Goal: Information Seeking & Learning: Learn about a topic

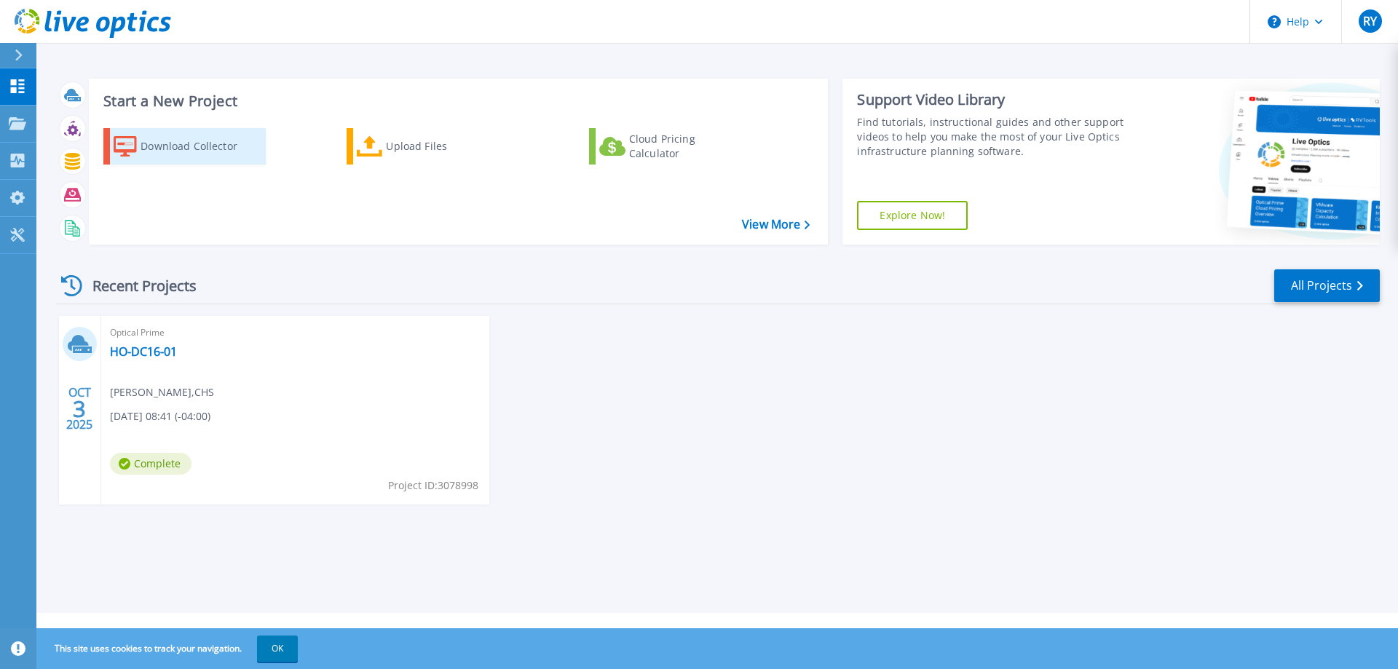
click at [163, 144] on div "Download Collector" at bounding box center [198, 146] width 116 height 29
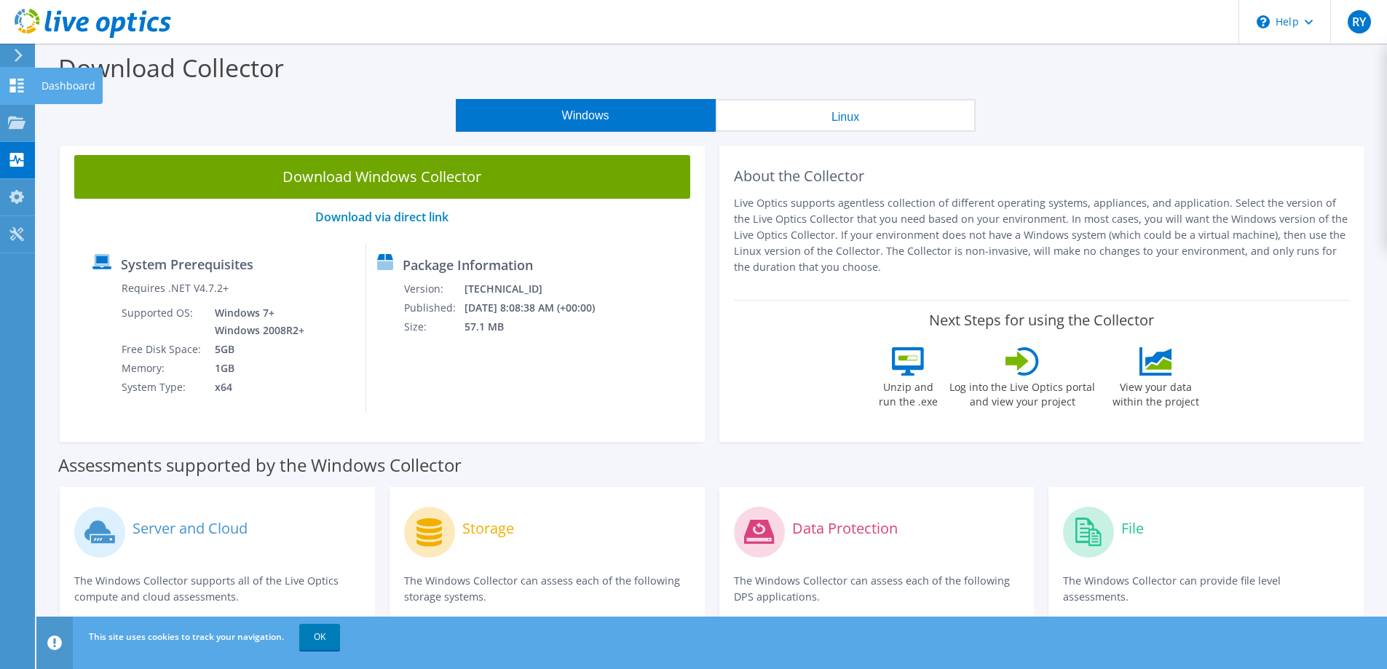
click at [19, 88] on use at bounding box center [17, 86] width 14 height 14
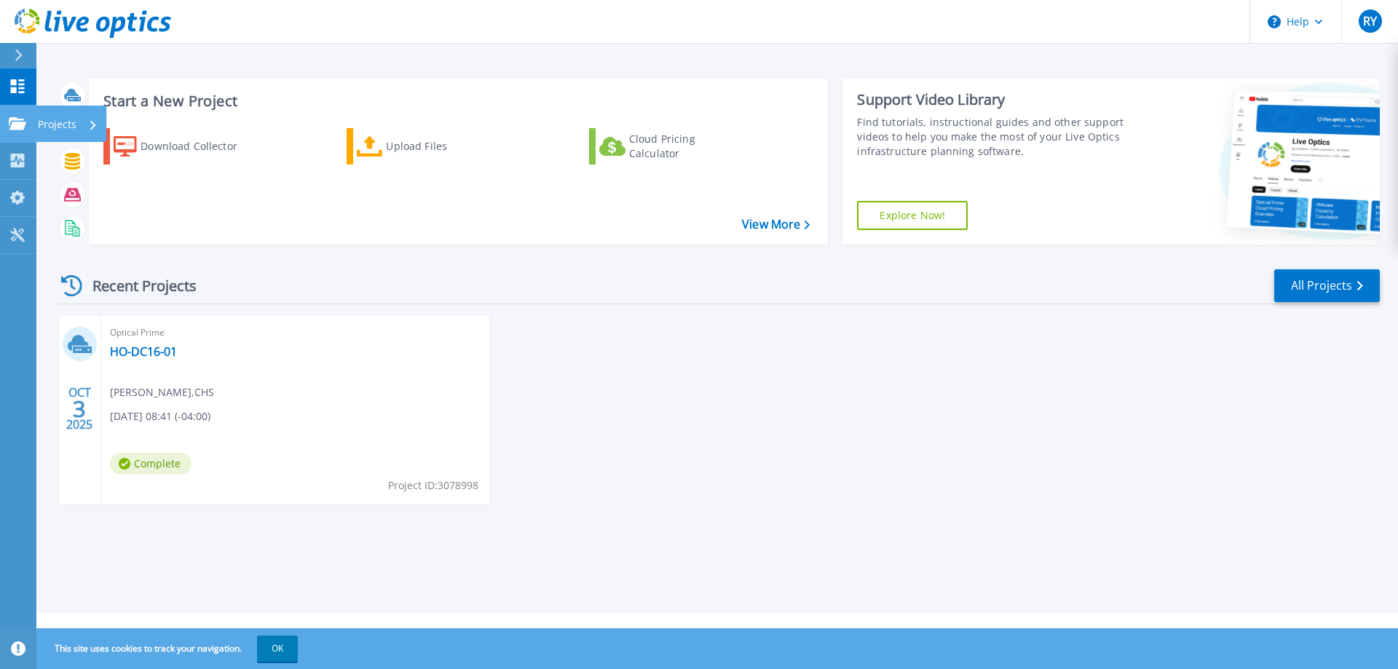
click at [21, 124] on icon at bounding box center [17, 123] width 17 height 12
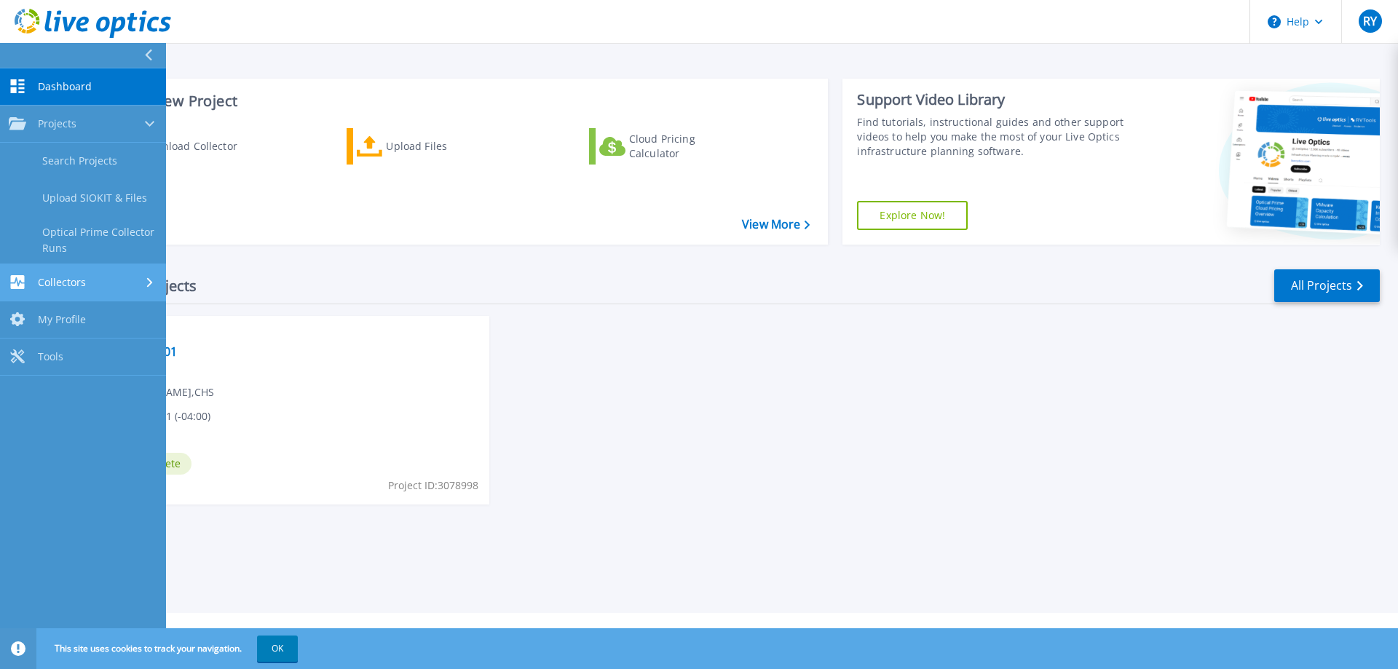
click at [66, 273] on link "Collectors Collectors" at bounding box center [83, 282] width 166 height 37
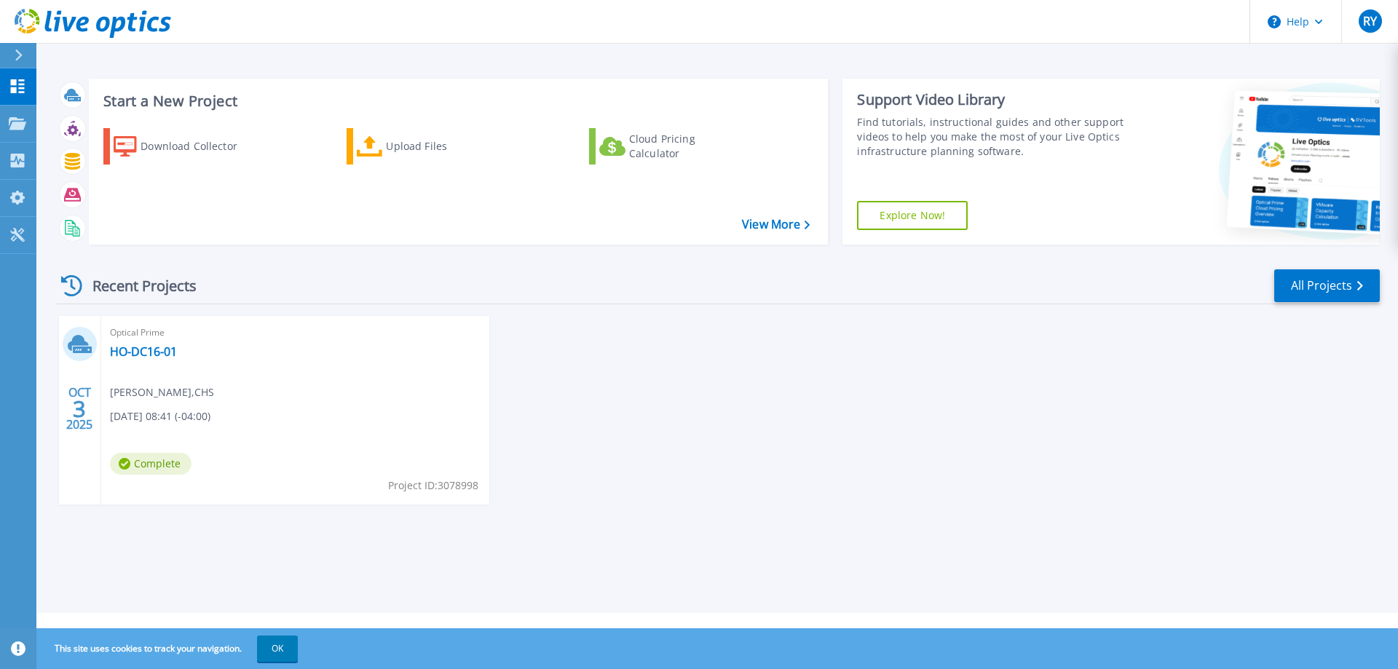
click at [905, 349] on div "OCT 3 2025 Optical Prime HO-DC16-01 Robert Young , CHS 10/03/2025, 08:41 (-04:0…" at bounding box center [711, 425] width 1335 height 218
click at [161, 466] on span "Complete" at bounding box center [151, 464] width 82 height 22
click at [83, 335] on icon at bounding box center [80, 344] width 24 height 23
click at [103, 347] on div "Optical Prime HO-DC16-01 Robert Young , CHS 10/03/2025, 08:41 (-04:00) Complete…" at bounding box center [295, 410] width 388 height 189
click at [113, 269] on div "Recent Projects" at bounding box center [136, 286] width 160 height 36
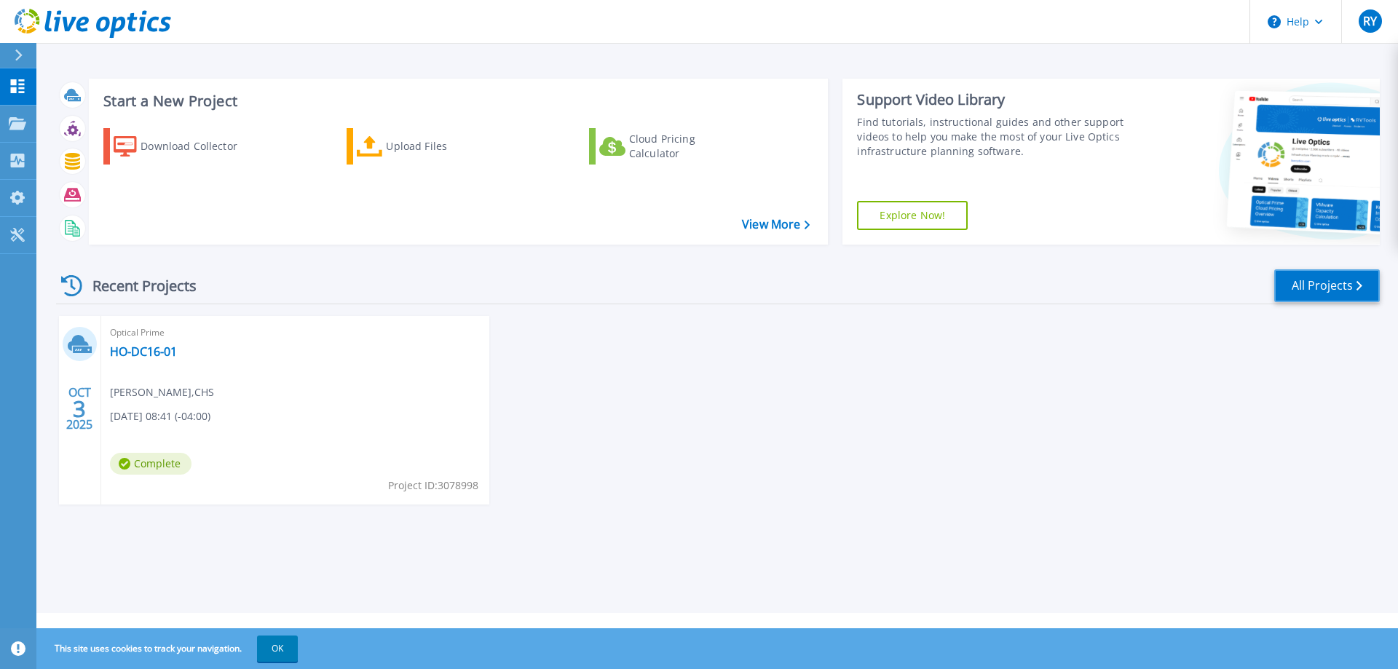
click at [1333, 279] on link "All Projects" at bounding box center [1327, 285] width 106 height 33
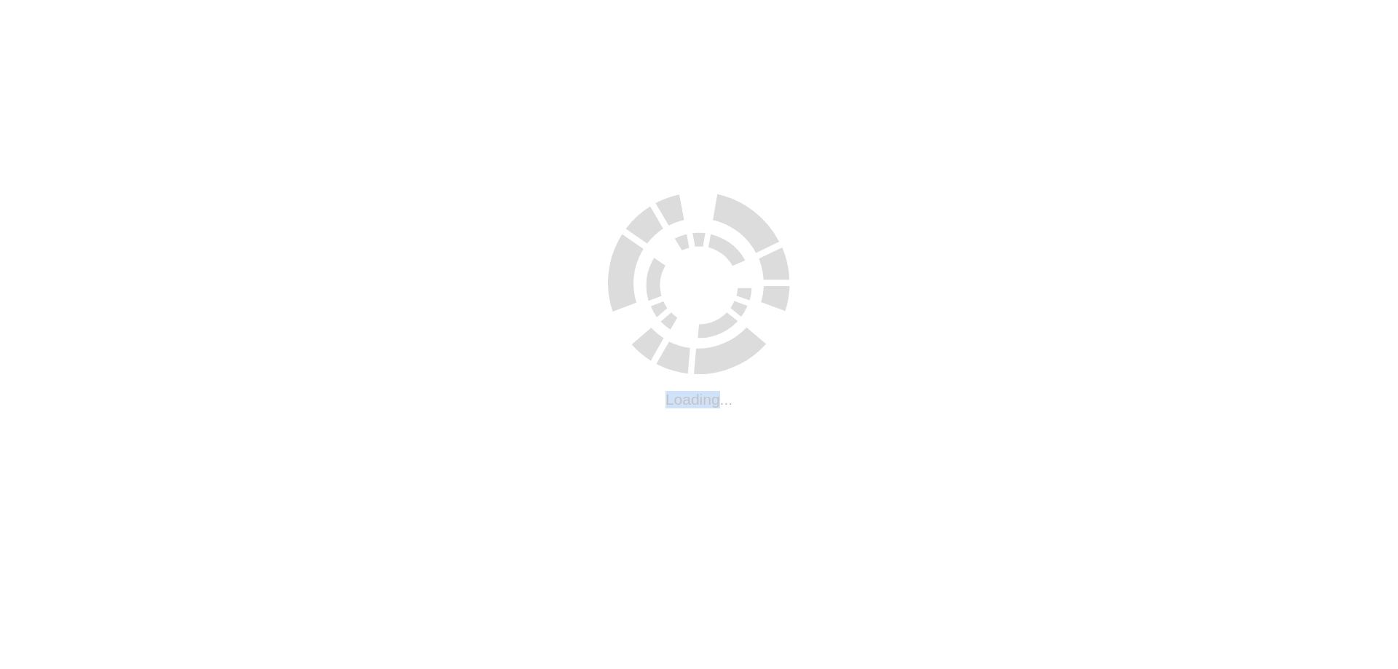
drag, startPoint x: 127, startPoint y: 418, endPoint x: 186, endPoint y: 428, distance: 59.8
click at [127, 6] on html ".cls-1 { fill: #cecece; } .cls-1 { fill: #cecece; } Loading..." at bounding box center [699, 3] width 1398 height 6
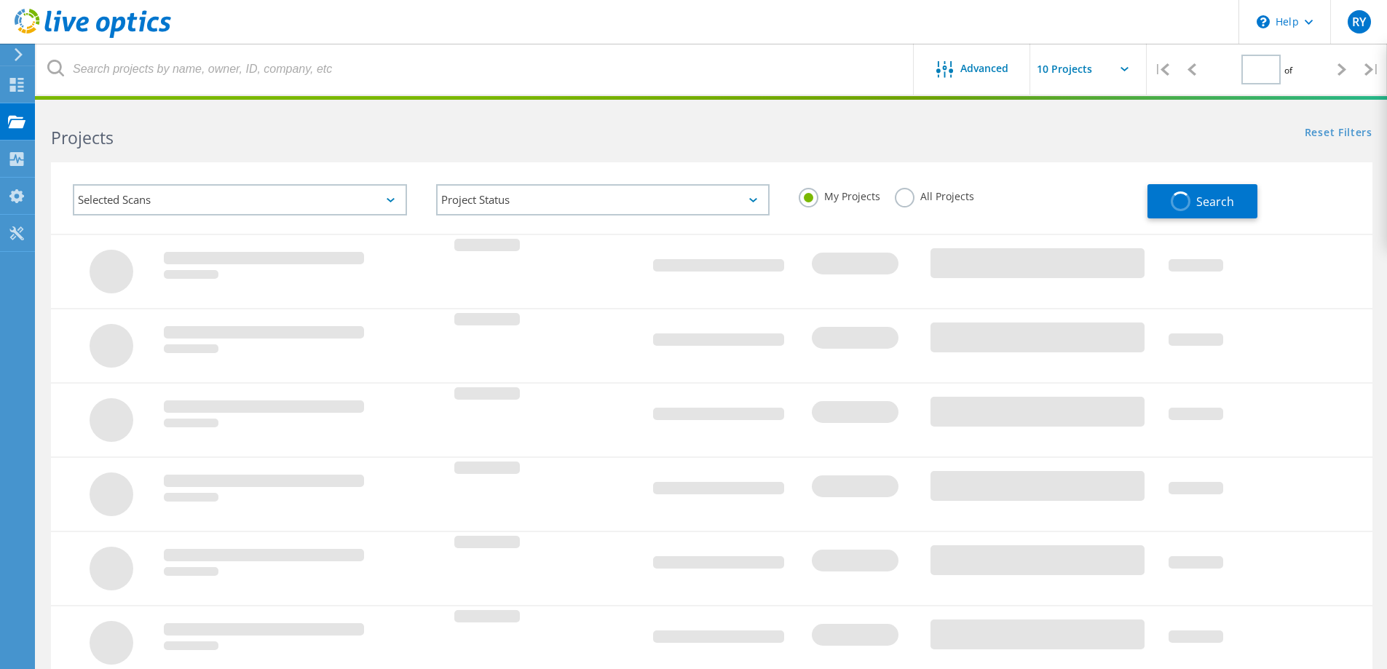
type input "1"
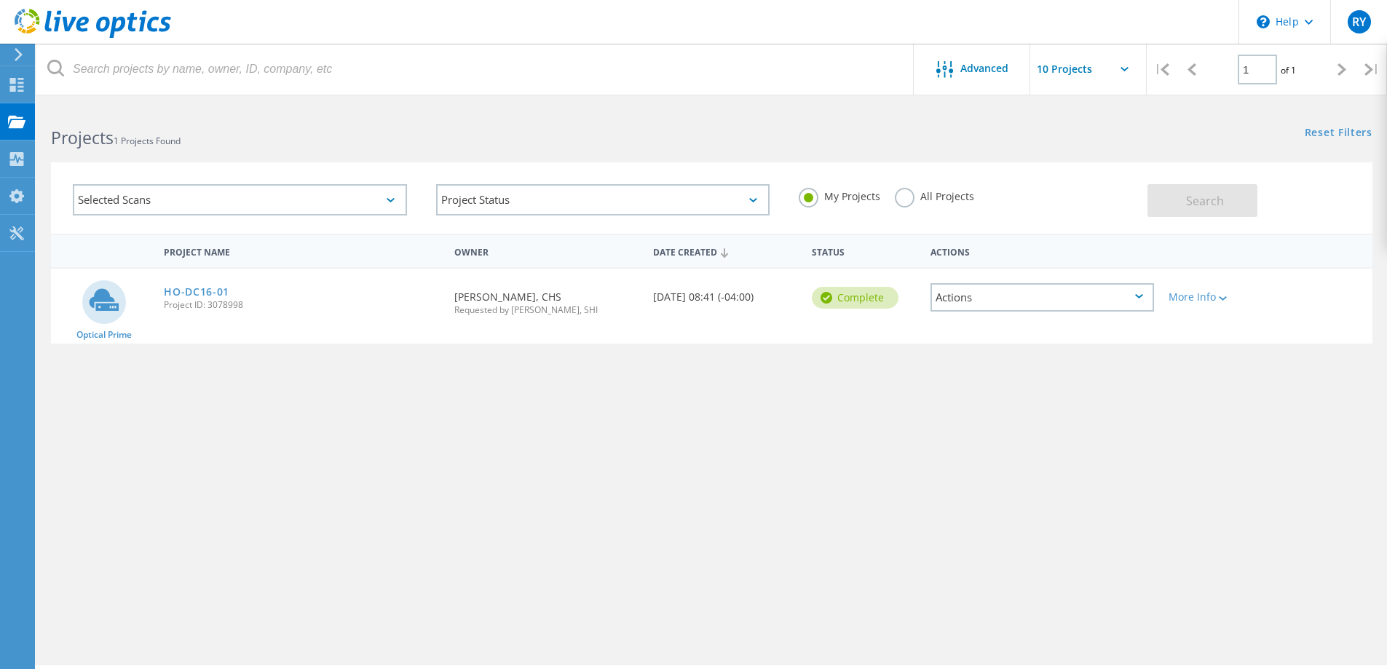
click at [95, 309] on circle at bounding box center [104, 302] width 44 height 44
click at [866, 302] on div "Complete" at bounding box center [855, 298] width 87 height 22
click at [1211, 301] on div "More Info" at bounding box center [1213, 297] width 91 height 10
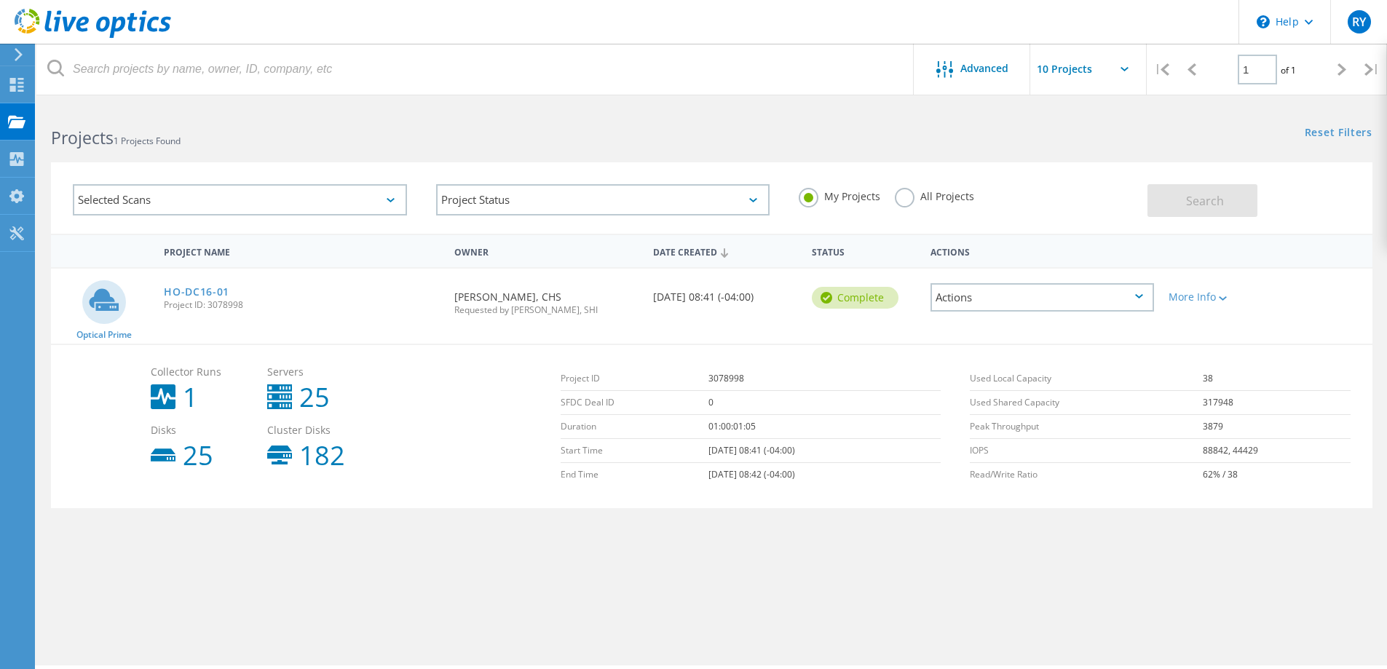
click at [183, 389] on b "1" at bounding box center [190, 397] width 15 height 26
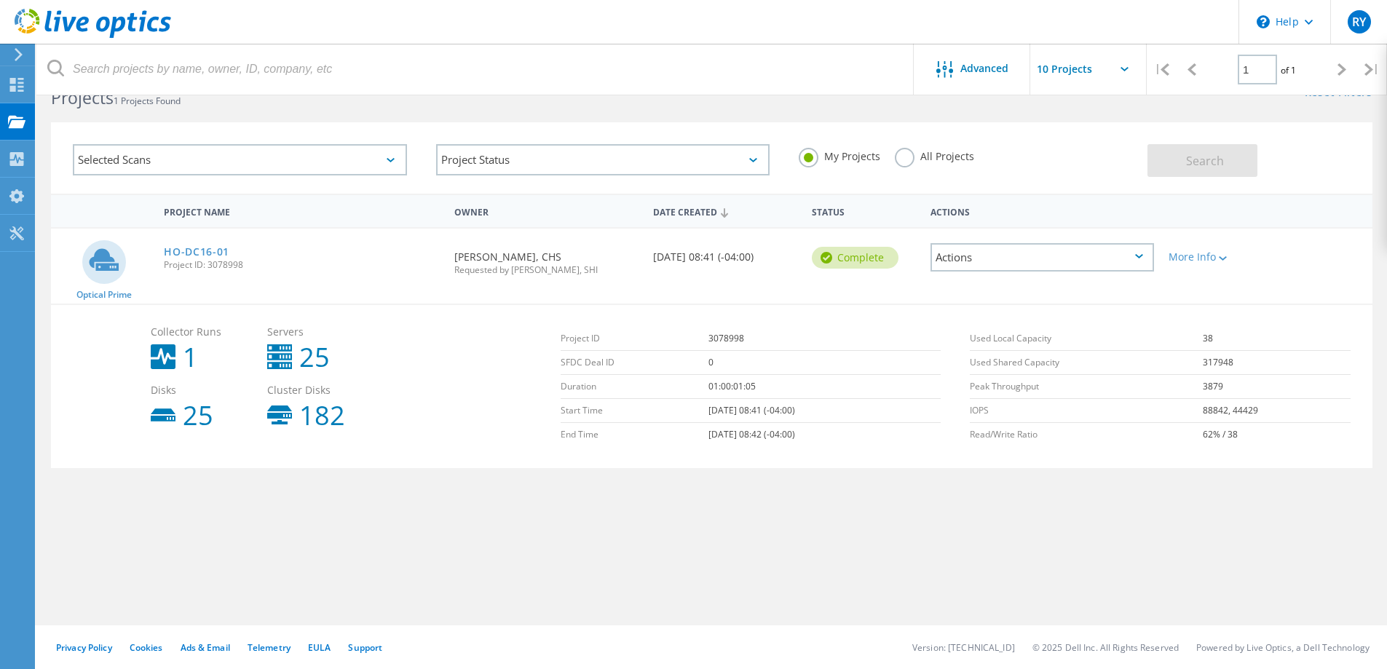
click at [344, 416] on b "182" at bounding box center [322, 416] width 46 height 26
click at [338, 416] on b "182" at bounding box center [322, 416] width 46 height 26
click at [104, 290] on span "Optical Prime" at bounding box center [103, 294] width 55 height 9
click at [840, 260] on div "Complete" at bounding box center [855, 258] width 87 height 22
click at [841, 261] on div "Complete" at bounding box center [855, 258] width 87 height 22
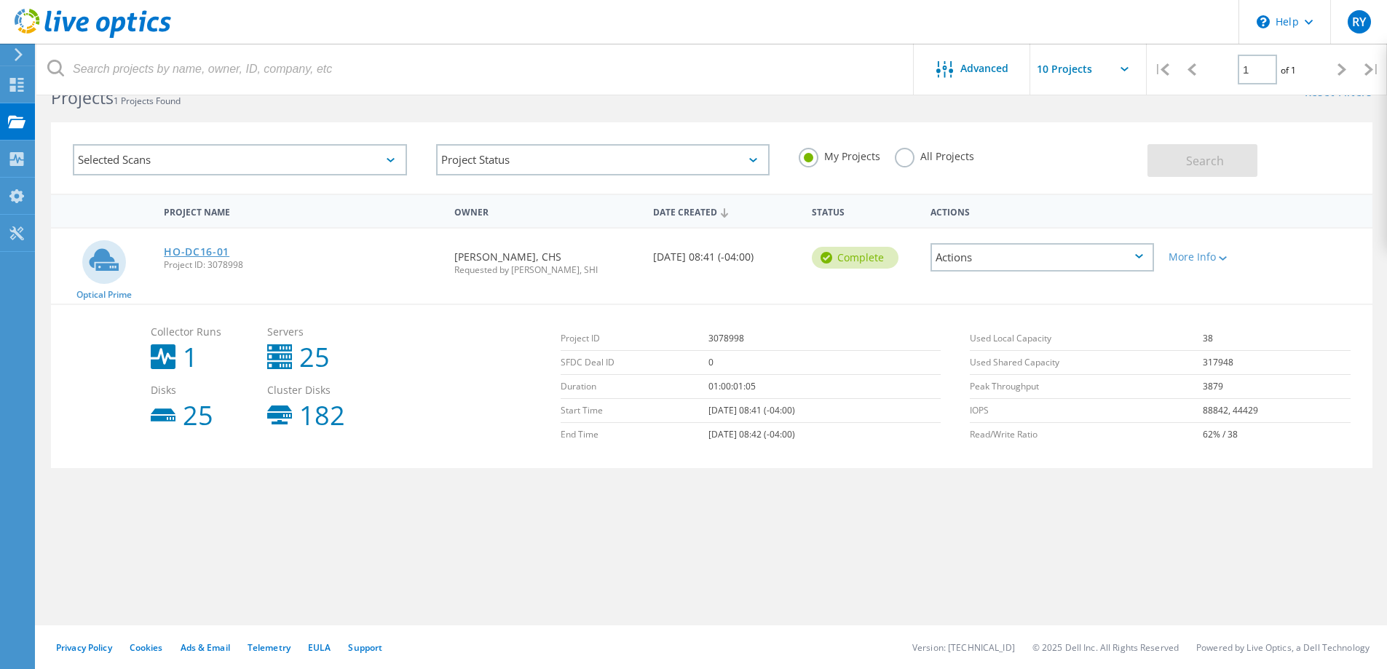
click at [174, 248] on link "HO-DC16-01" at bounding box center [197, 252] width 66 height 10
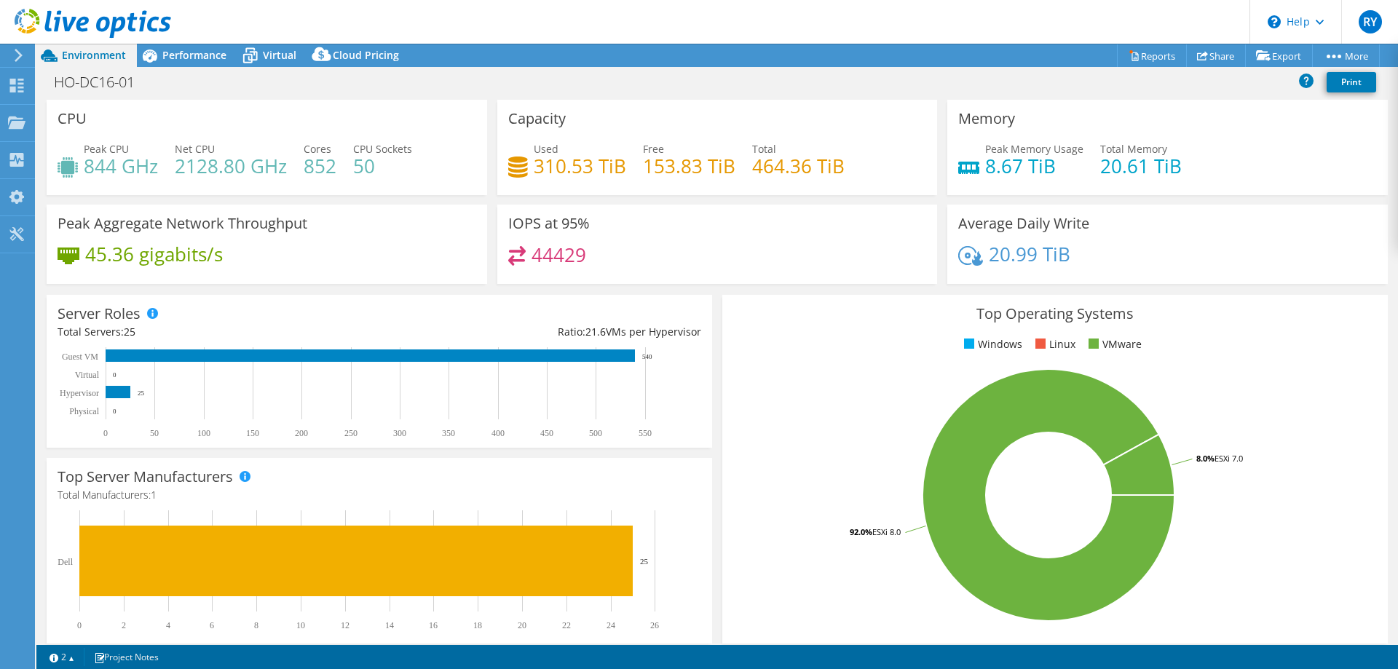
select select "USD"
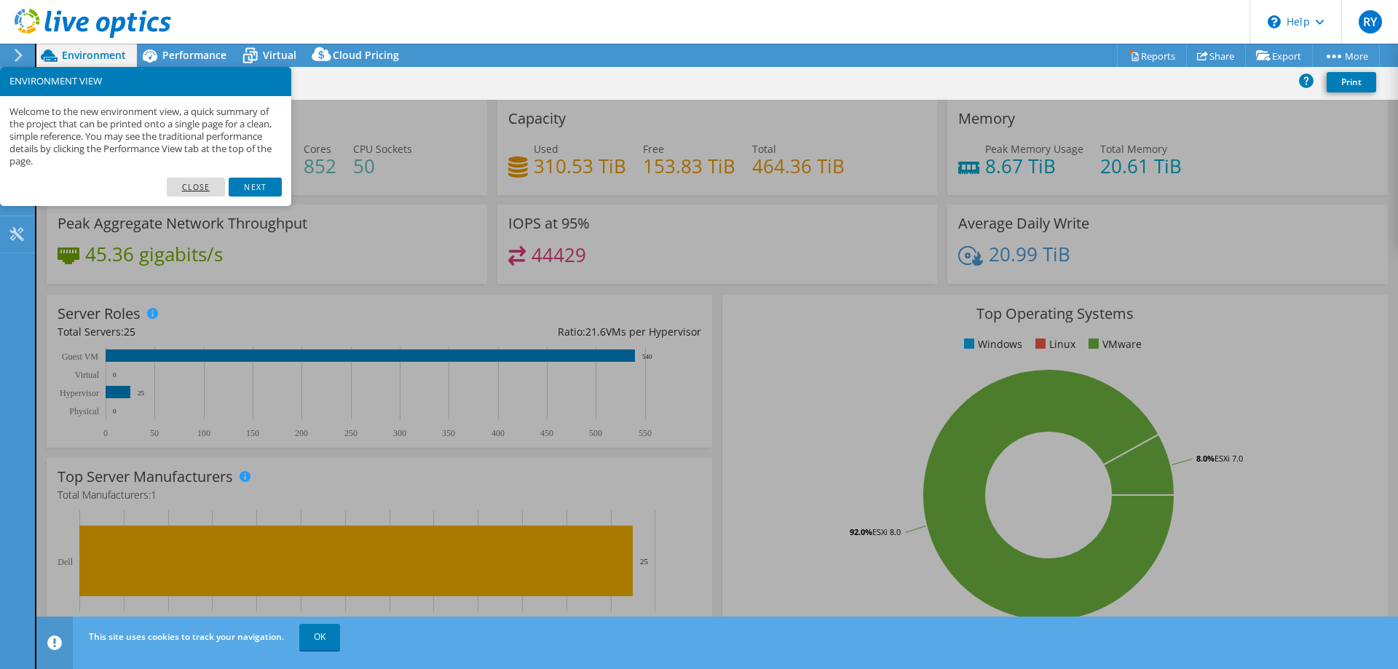
click at [193, 191] on link "Close" at bounding box center [196, 187] width 59 height 19
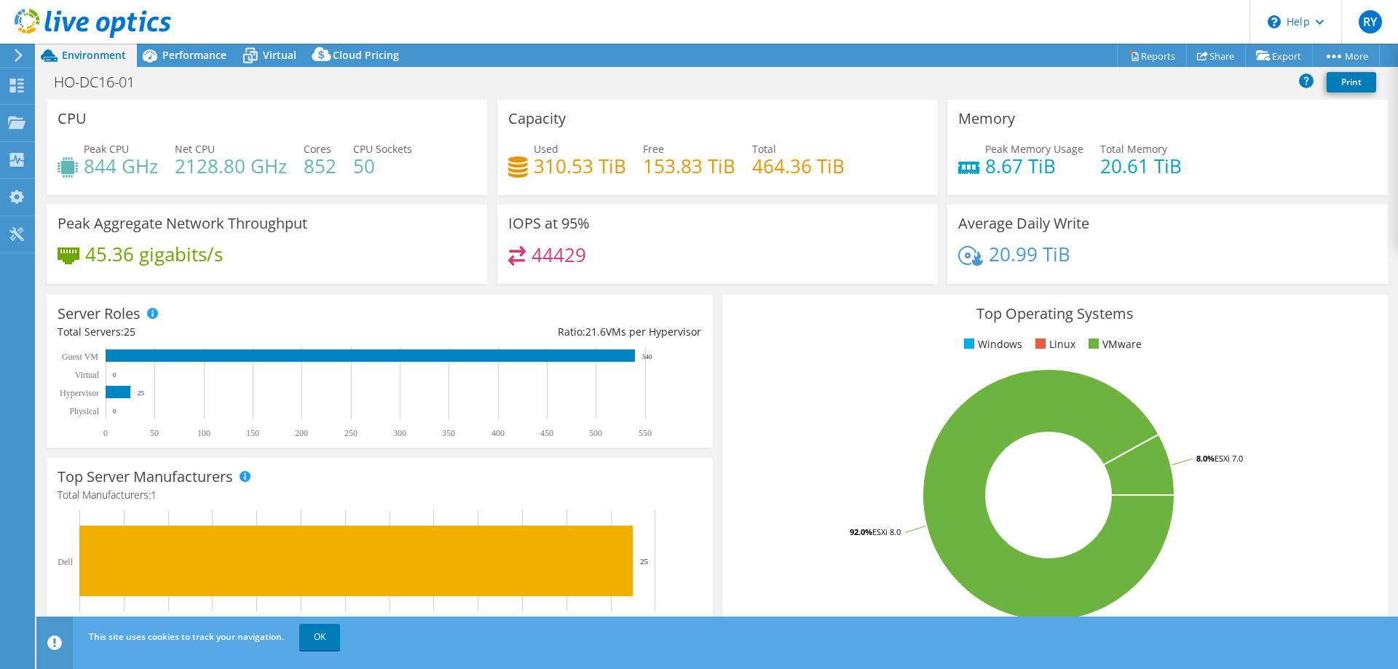
click at [305, 166] on h4 "852" at bounding box center [320, 166] width 33 height 16
click at [269, 60] on span "Virtual" at bounding box center [279, 55] width 33 height 14
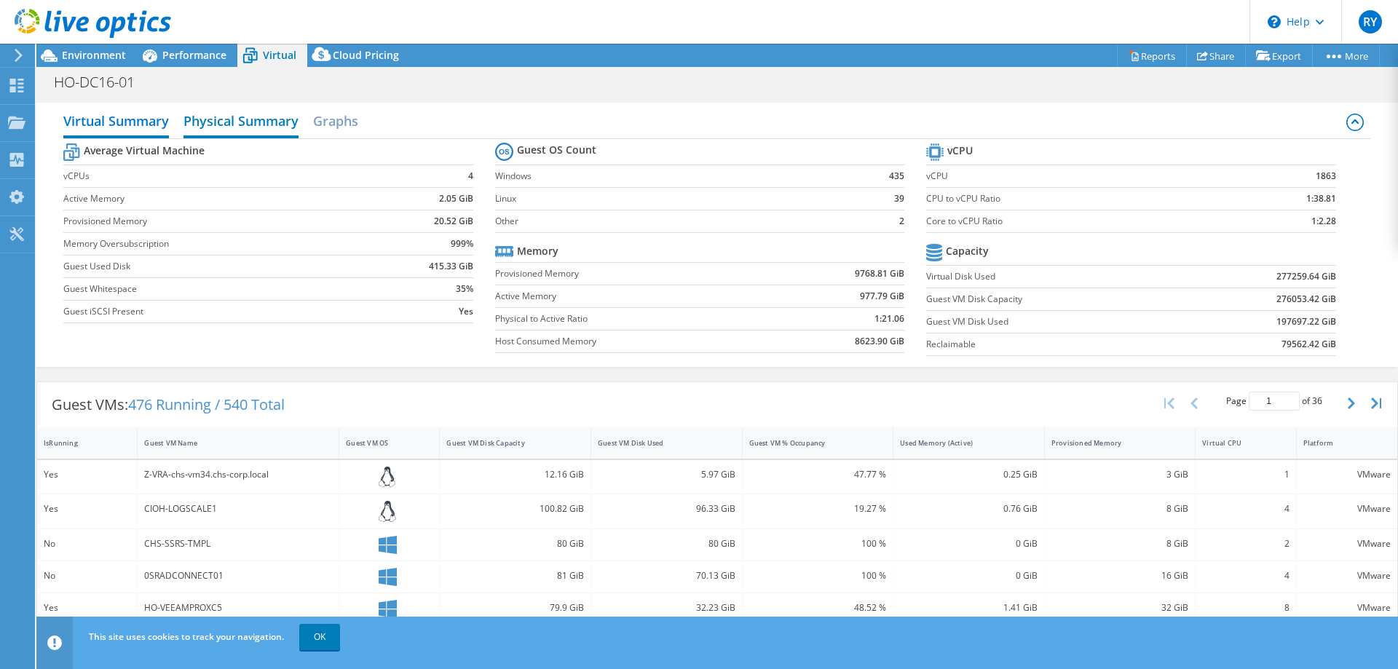
click at [264, 119] on h2 "Physical Summary" at bounding box center [240, 122] width 115 height 32
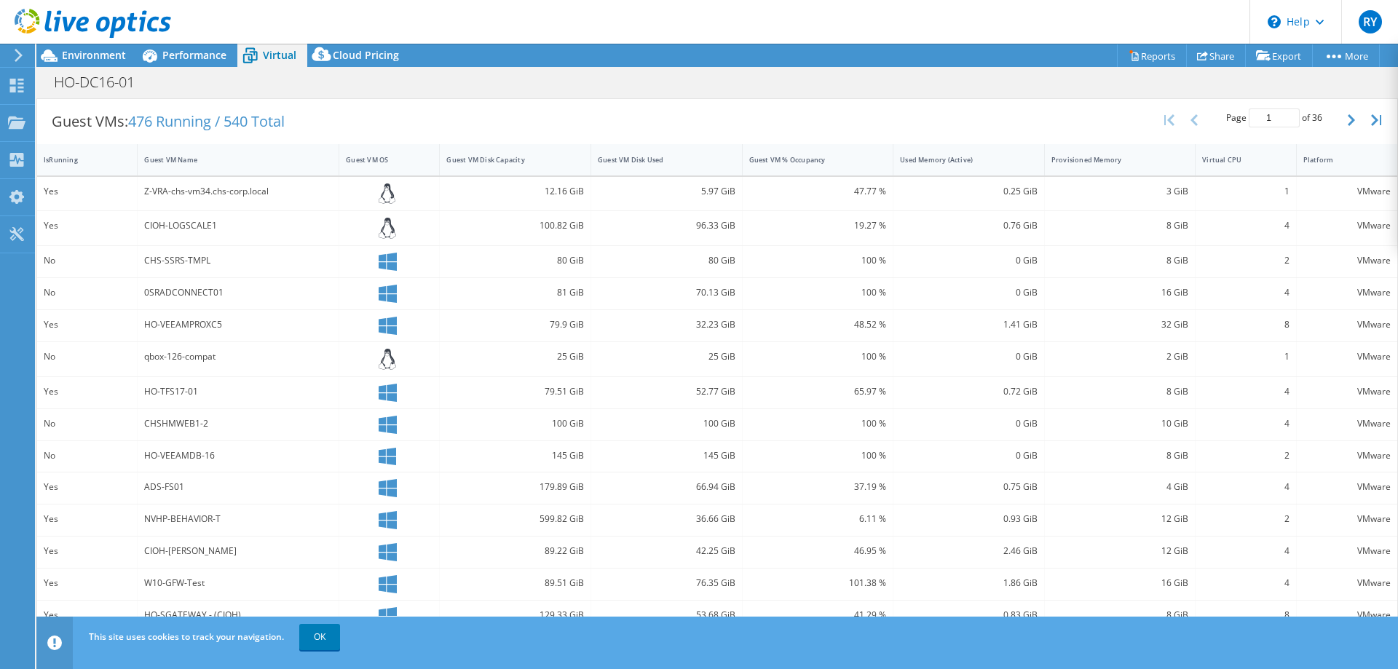
scroll to position [177, 0]
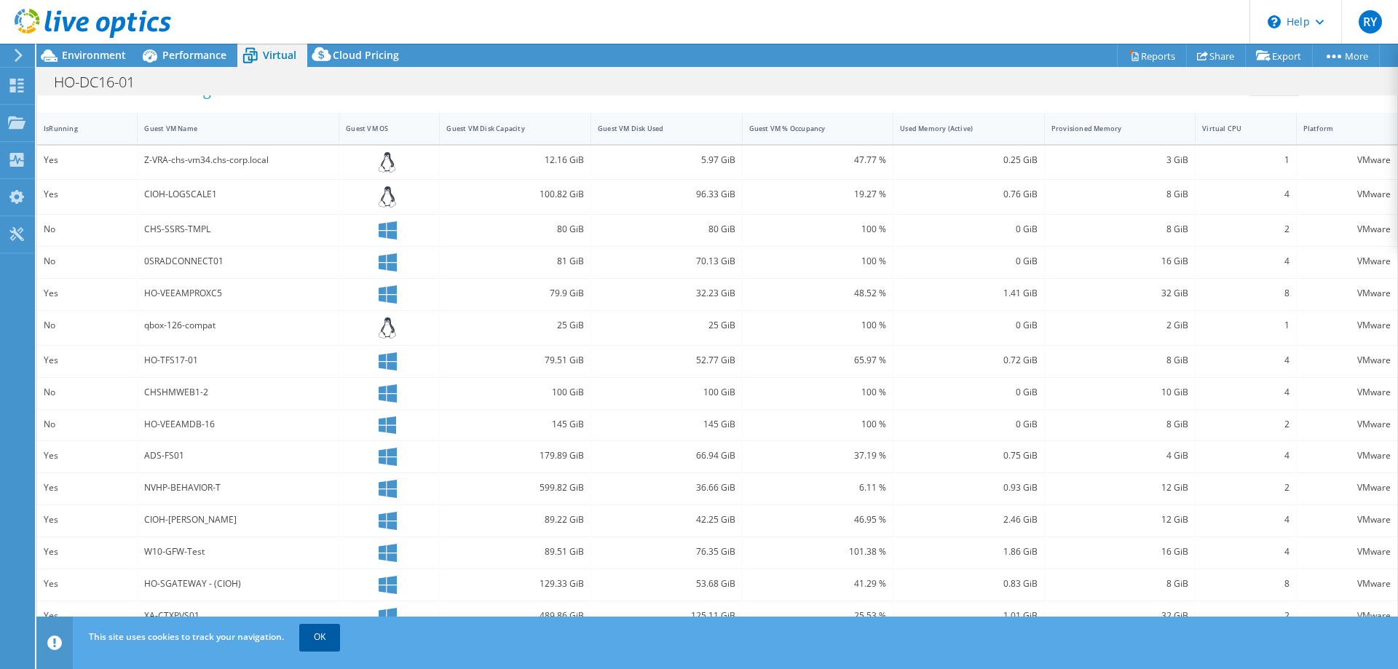
click at [322, 637] on link "OK" at bounding box center [319, 637] width 41 height 26
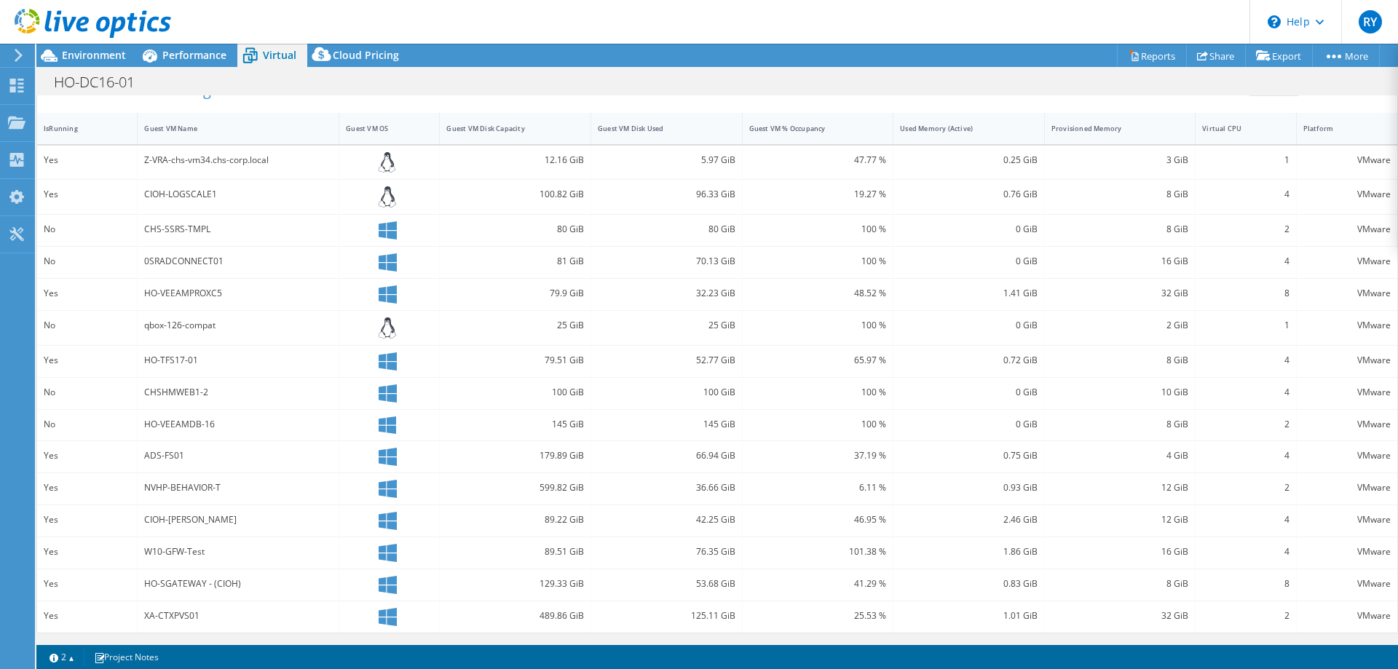
scroll to position [0, 0]
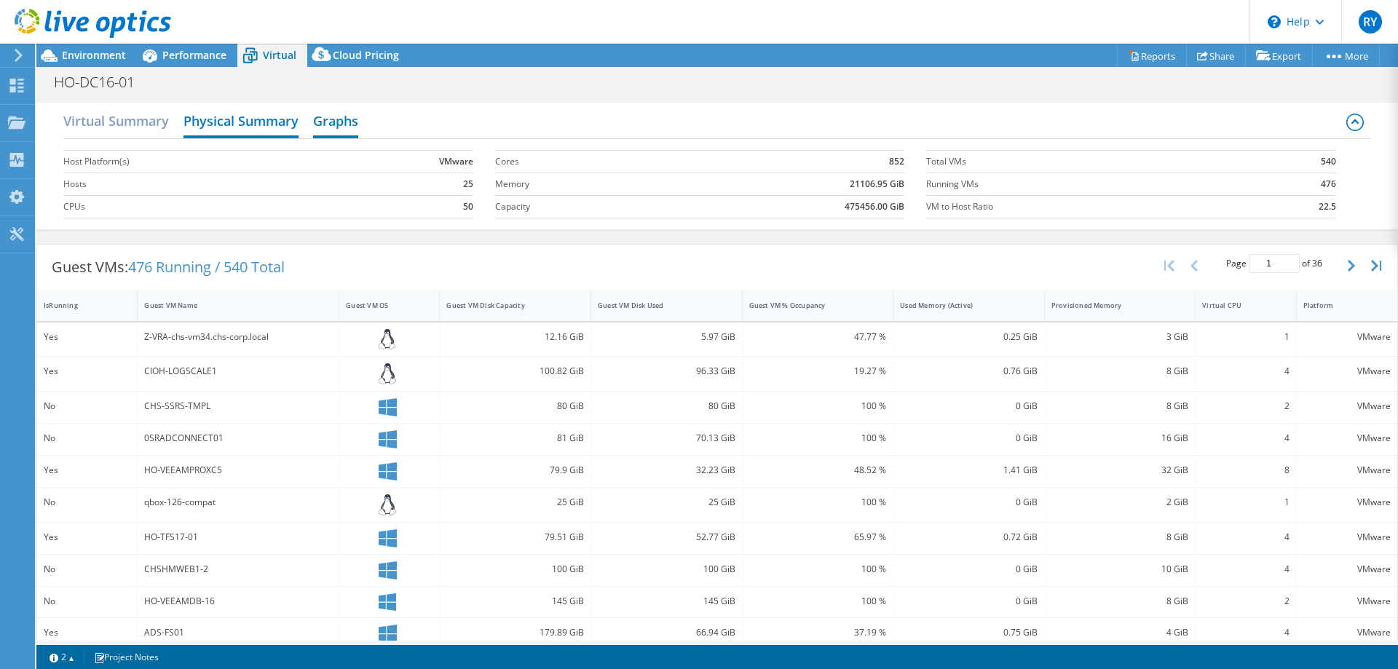
click at [348, 123] on h2 "Graphs" at bounding box center [335, 122] width 45 height 32
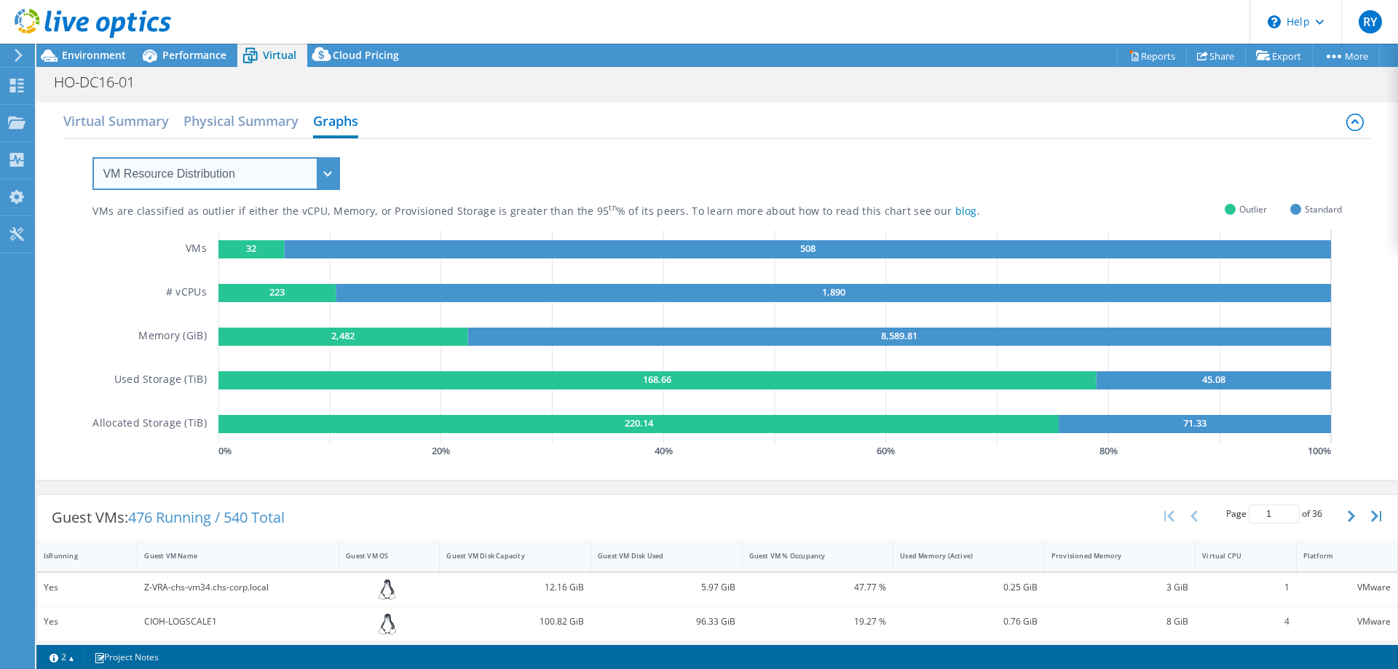
click at [328, 177] on select "VM Resource Distribution Provisioning Contrast Over Provisioning" at bounding box center [215, 173] width 247 height 33
click at [92, 157] on select "VM Resource Distribution Provisioning Contrast Over Provisioning" at bounding box center [215, 173] width 247 height 33
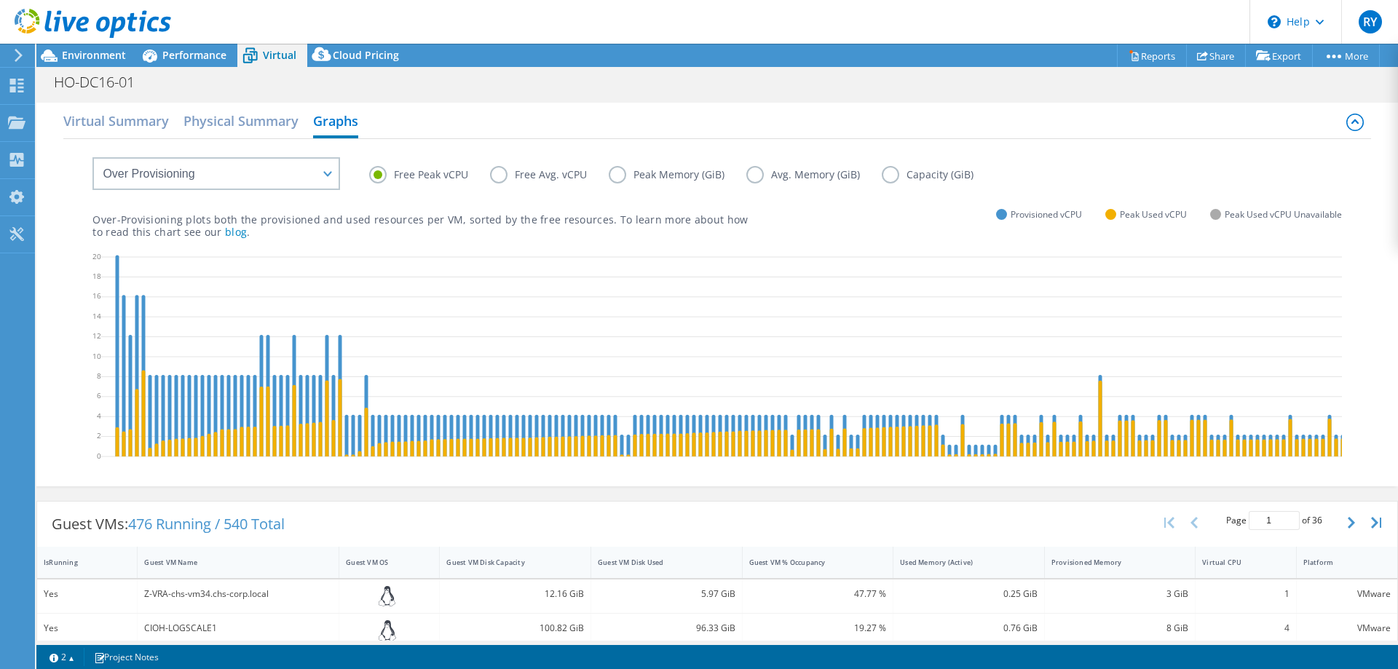
click at [536, 181] on label "Free Avg. vCPU" at bounding box center [549, 174] width 119 height 17
click at [0, 0] on input "Free Avg. vCPU" at bounding box center [0, 0] width 0 height 0
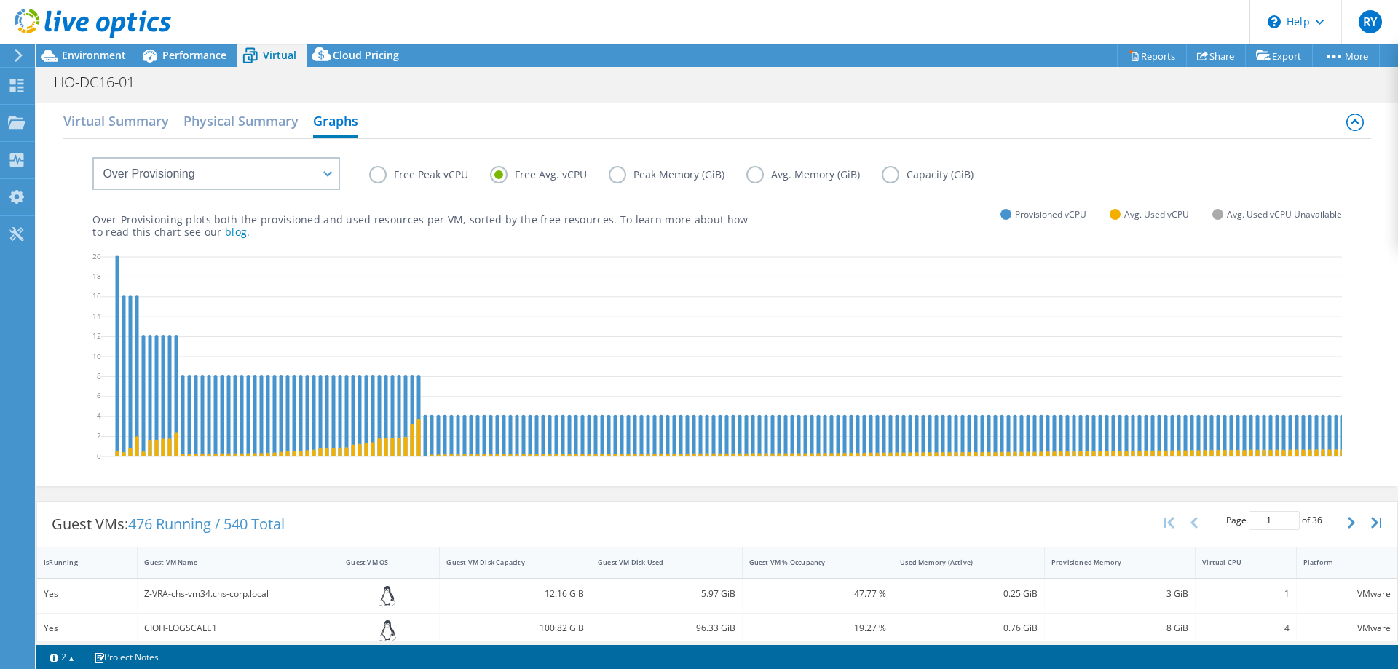
click at [638, 175] on label "Peak Memory (GiB)" at bounding box center [678, 174] width 138 height 17
click at [0, 0] on input "Peak Memory (GiB)" at bounding box center [0, 0] width 0 height 0
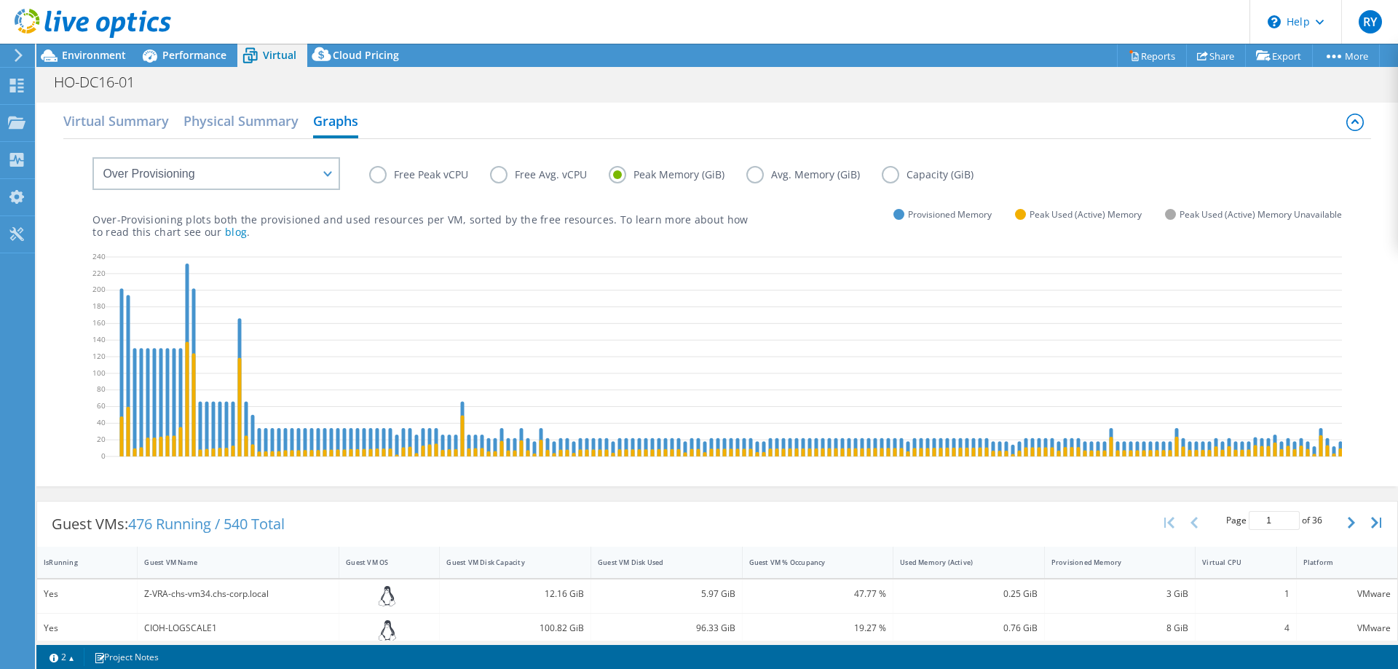
click at [768, 173] on label "Avg. Memory (GiB)" at bounding box center [813, 174] width 135 height 17
click at [0, 0] on input "Avg. Memory (GiB)" at bounding box center [0, 0] width 0 height 0
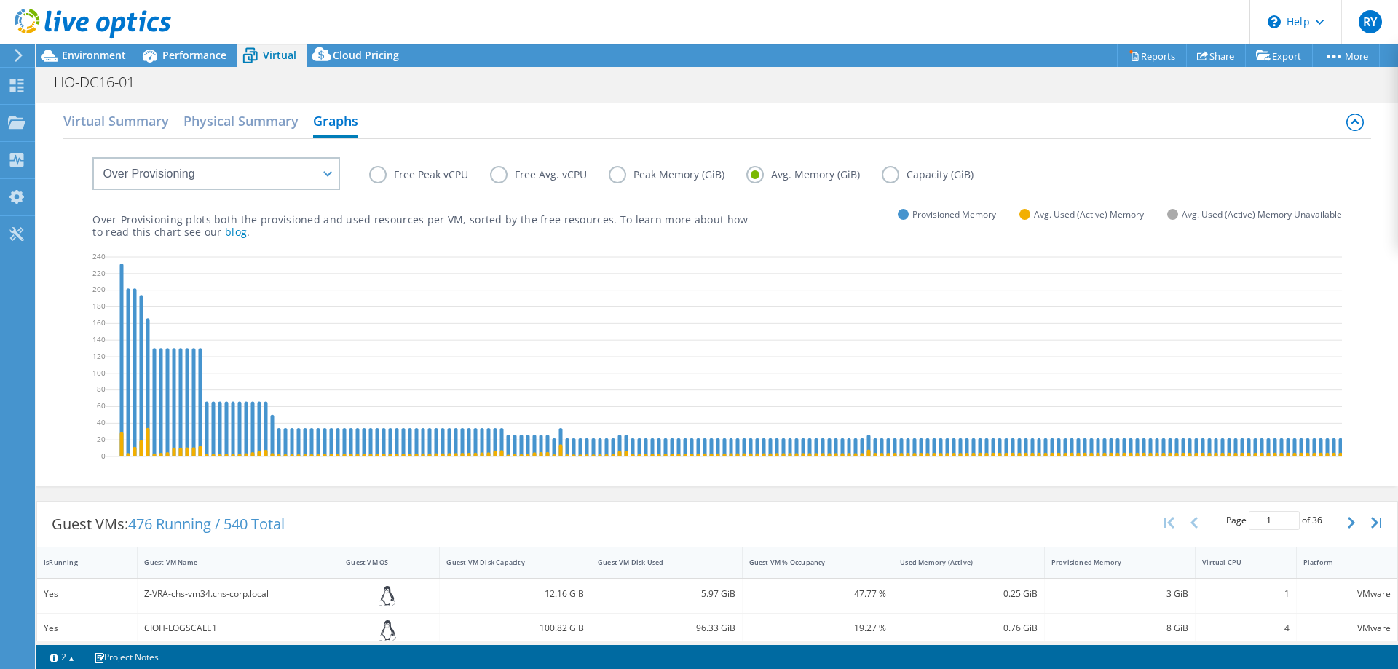
click at [895, 173] on label "Capacity (GiB)" at bounding box center [938, 174] width 114 height 17
click at [0, 0] on input "Capacity (GiB)" at bounding box center [0, 0] width 0 height 0
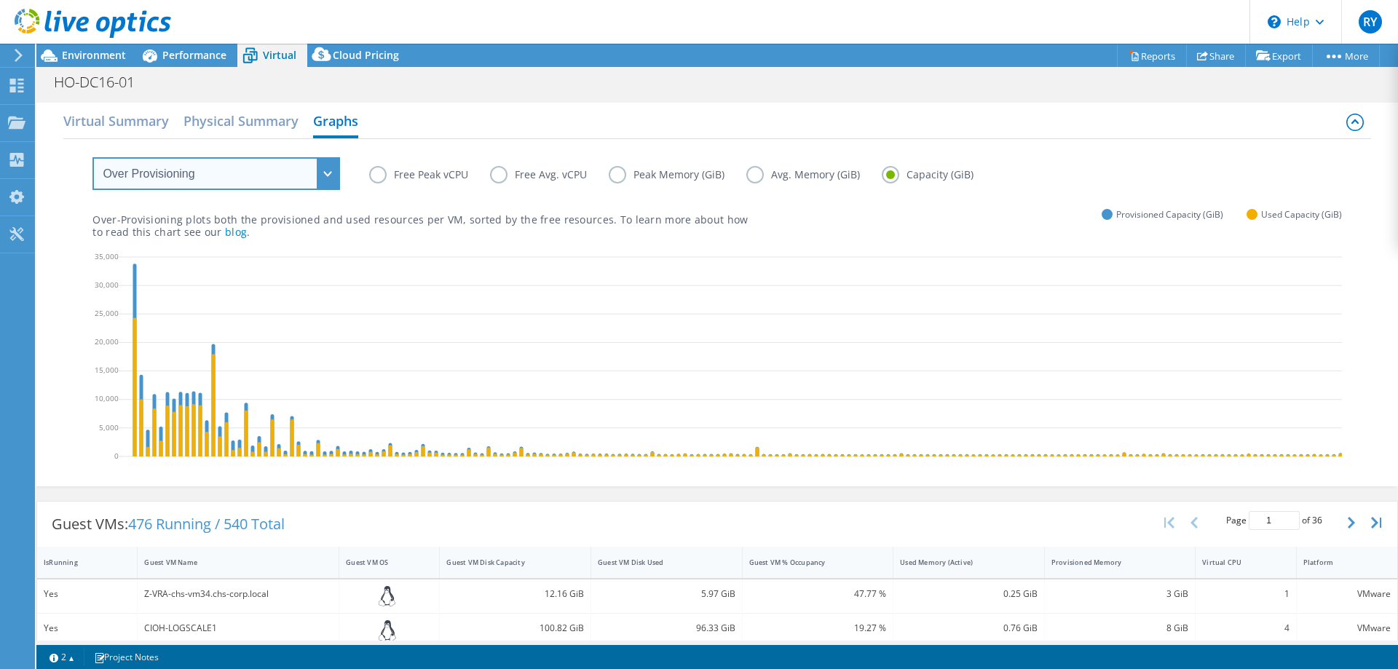
click at [328, 169] on select "VM Resource Distribution Provisioning Contrast Over Provisioning" at bounding box center [215, 173] width 247 height 33
click at [92, 157] on select "VM Resource Distribution Provisioning Contrast Over Provisioning" at bounding box center [215, 173] width 247 height 33
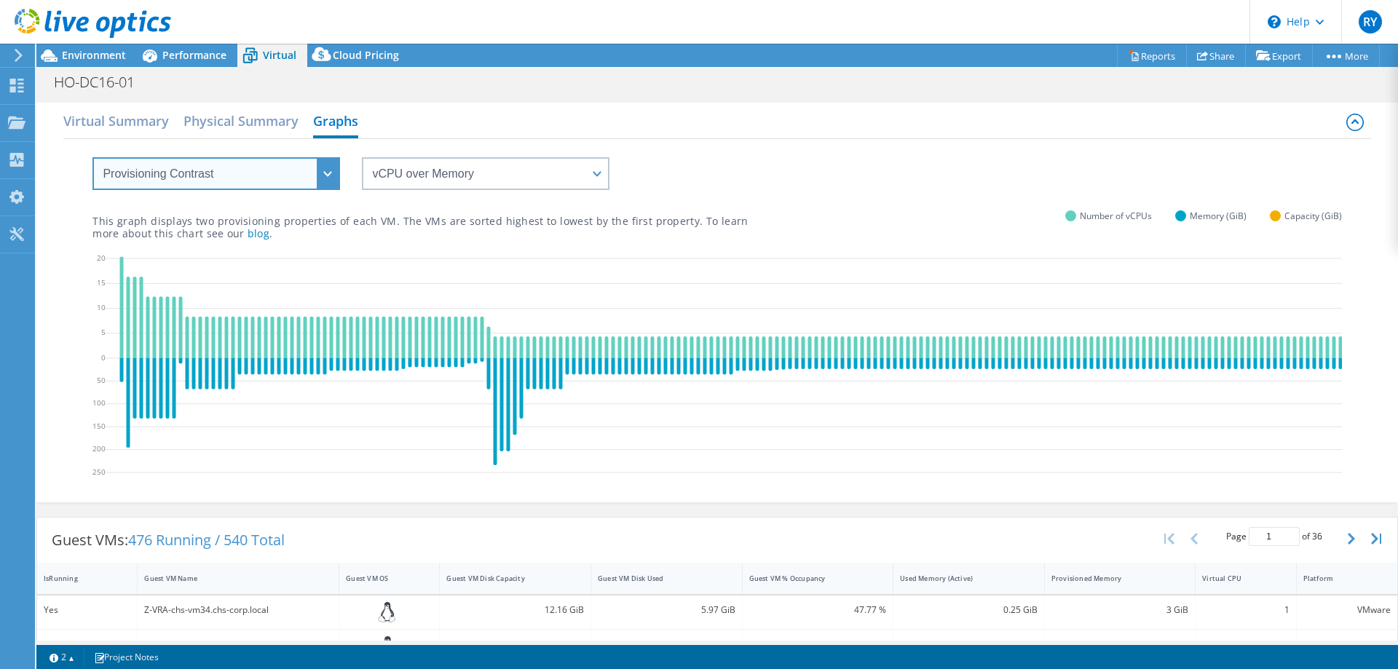
click at [325, 172] on select "VM Resource Distribution Provisioning Contrast Over Provisioning" at bounding box center [215, 173] width 247 height 33
click at [92, 157] on select "VM Resource Distribution Provisioning Contrast Over Provisioning" at bounding box center [215, 173] width 247 height 33
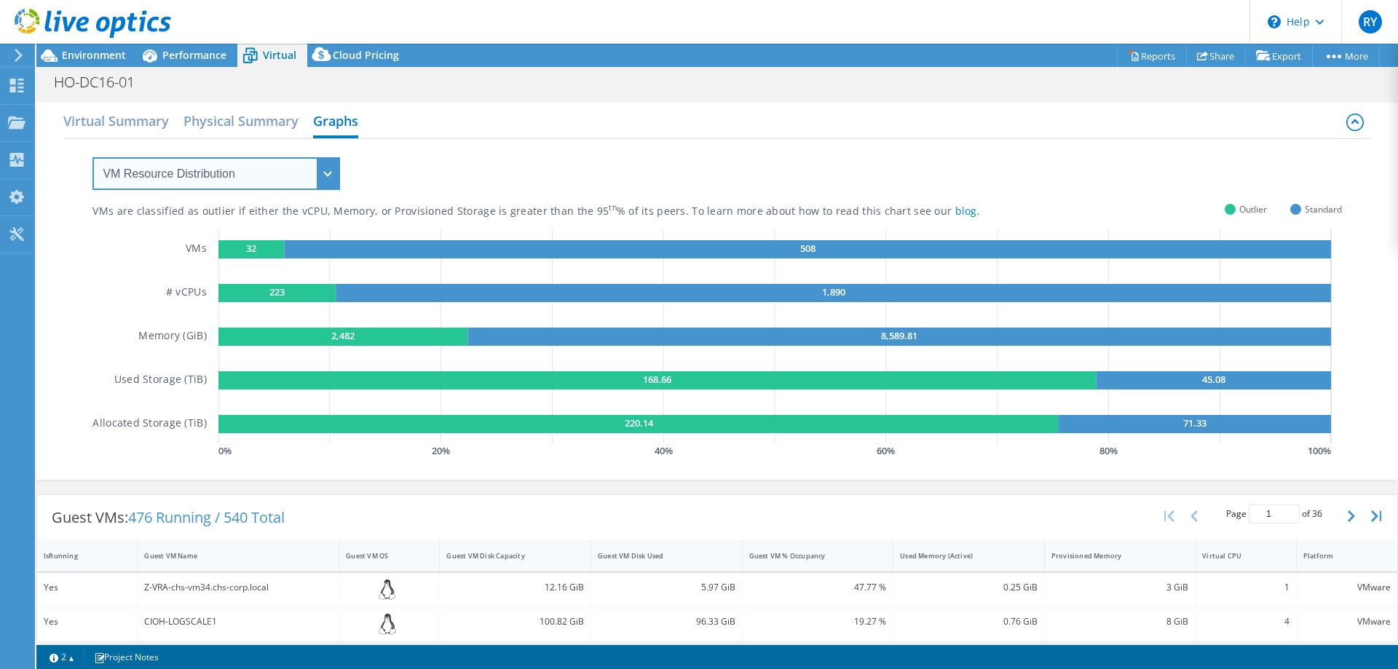
click at [330, 172] on select "VM Resource Distribution Provisioning Contrast Over Provisioning" at bounding box center [215, 173] width 247 height 33
click at [92, 157] on select "VM Resource Distribution Provisioning Contrast Over Provisioning" at bounding box center [215, 173] width 247 height 33
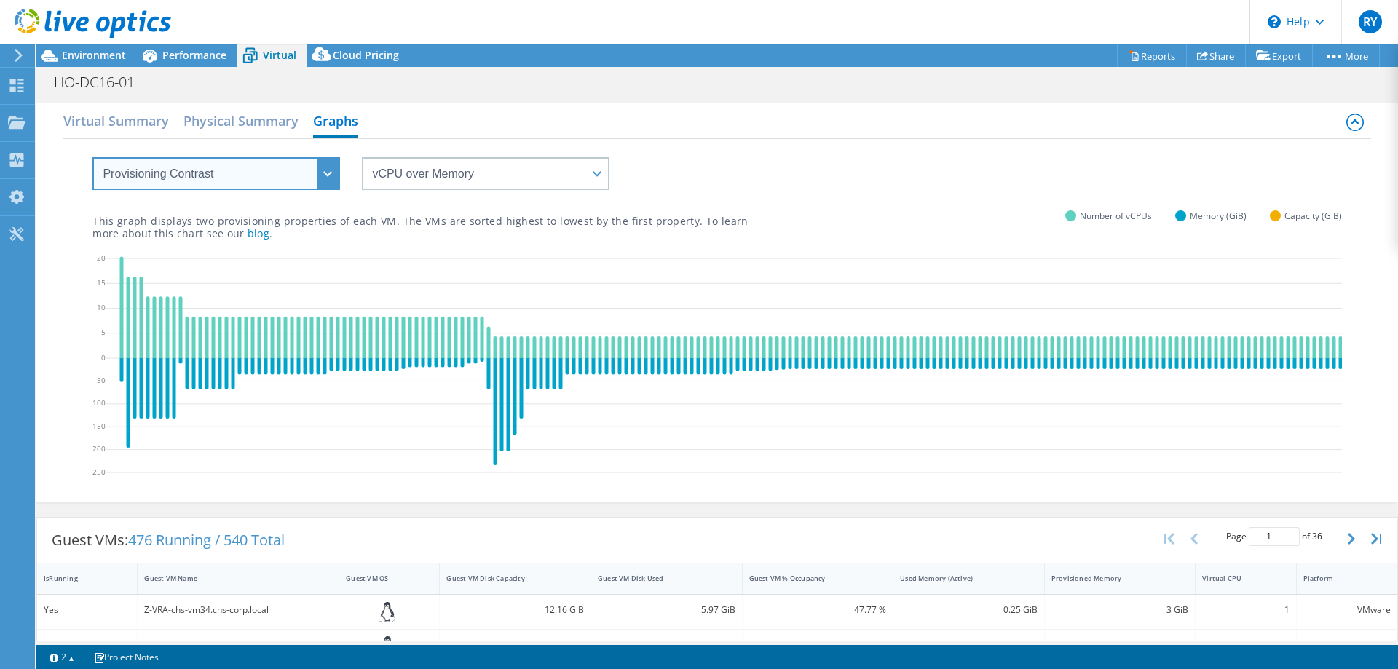
click at [326, 171] on select "VM Resource Distribution Provisioning Contrast Over Provisioning" at bounding box center [215, 173] width 247 height 33
select select "Over Provisioning"
click at [92, 157] on select "VM Resource Distribution Provisioning Contrast Over Provisioning" at bounding box center [215, 173] width 247 height 33
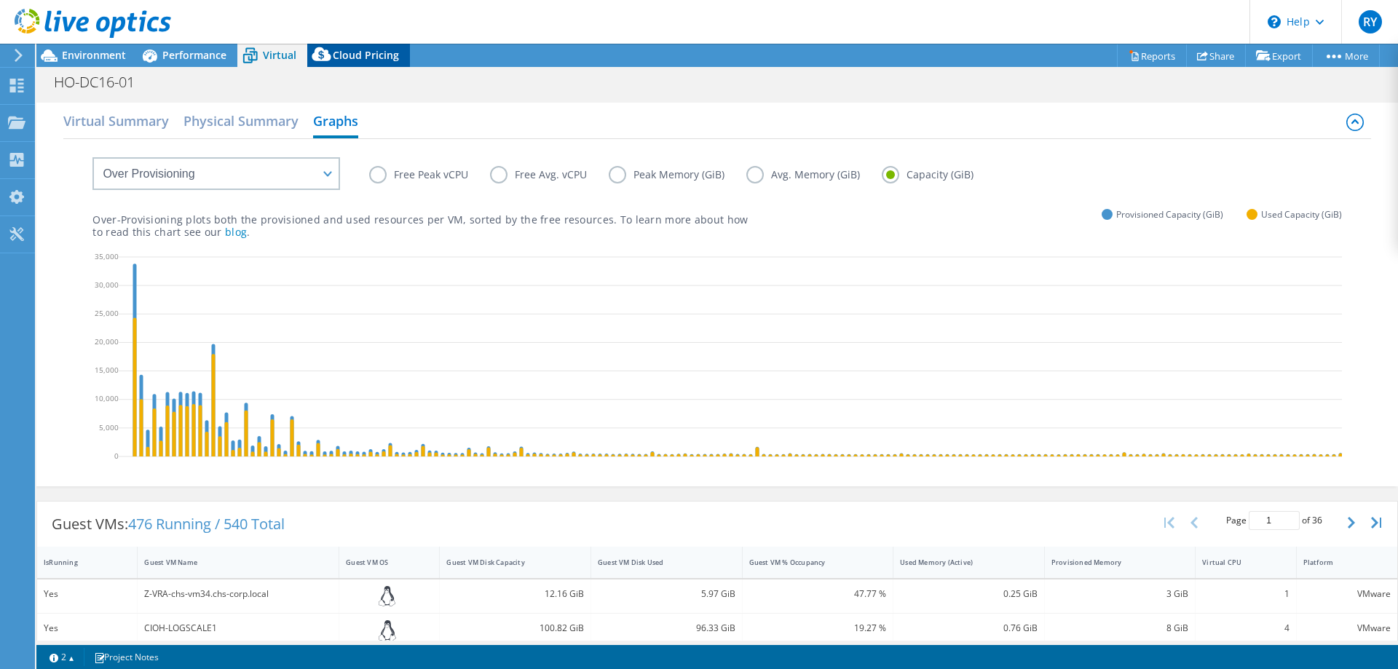
click at [368, 51] on span "Cloud Pricing" at bounding box center [366, 55] width 66 height 14
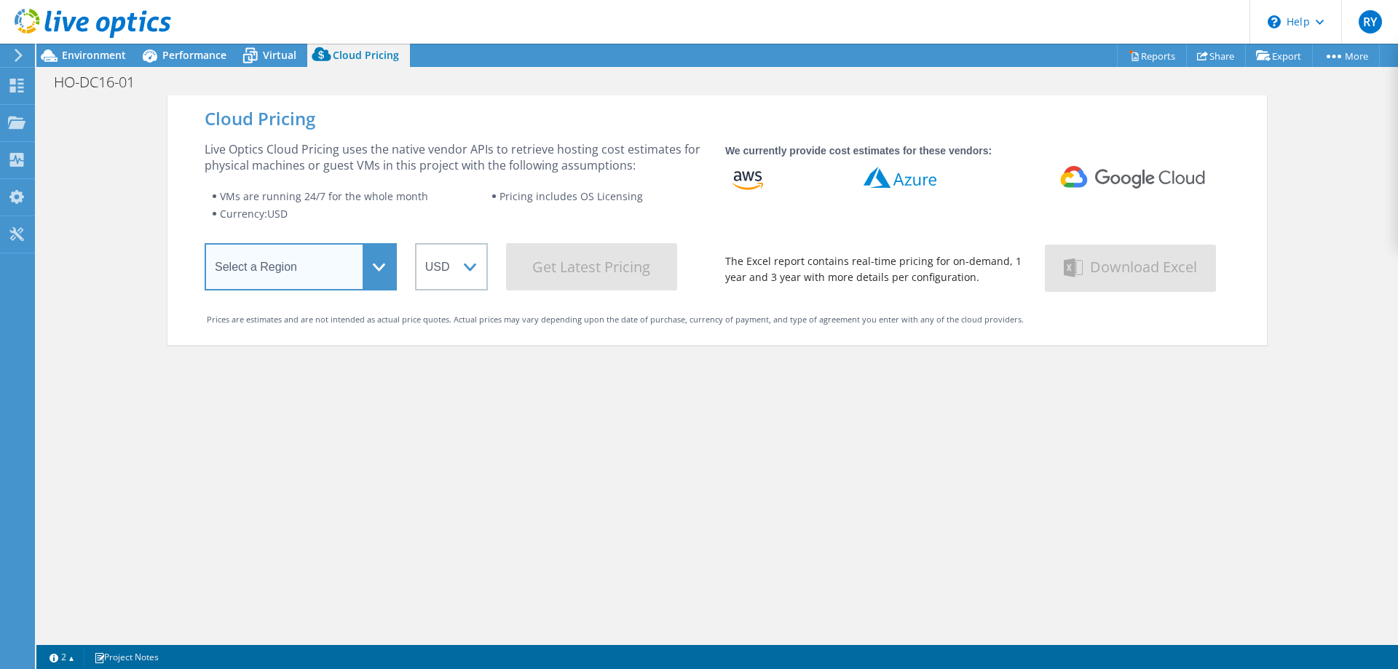
click at [374, 263] on select "Select a Region [GEOGRAPHIC_DATA] ([GEOGRAPHIC_DATA]) [GEOGRAPHIC_DATA] ([GEOGR…" at bounding box center [301, 266] width 192 height 47
select select "USEast"
click at [205, 246] on select "Select a Region [GEOGRAPHIC_DATA] ([GEOGRAPHIC_DATA]) [GEOGRAPHIC_DATA] ([GEOGR…" at bounding box center [301, 266] width 192 height 47
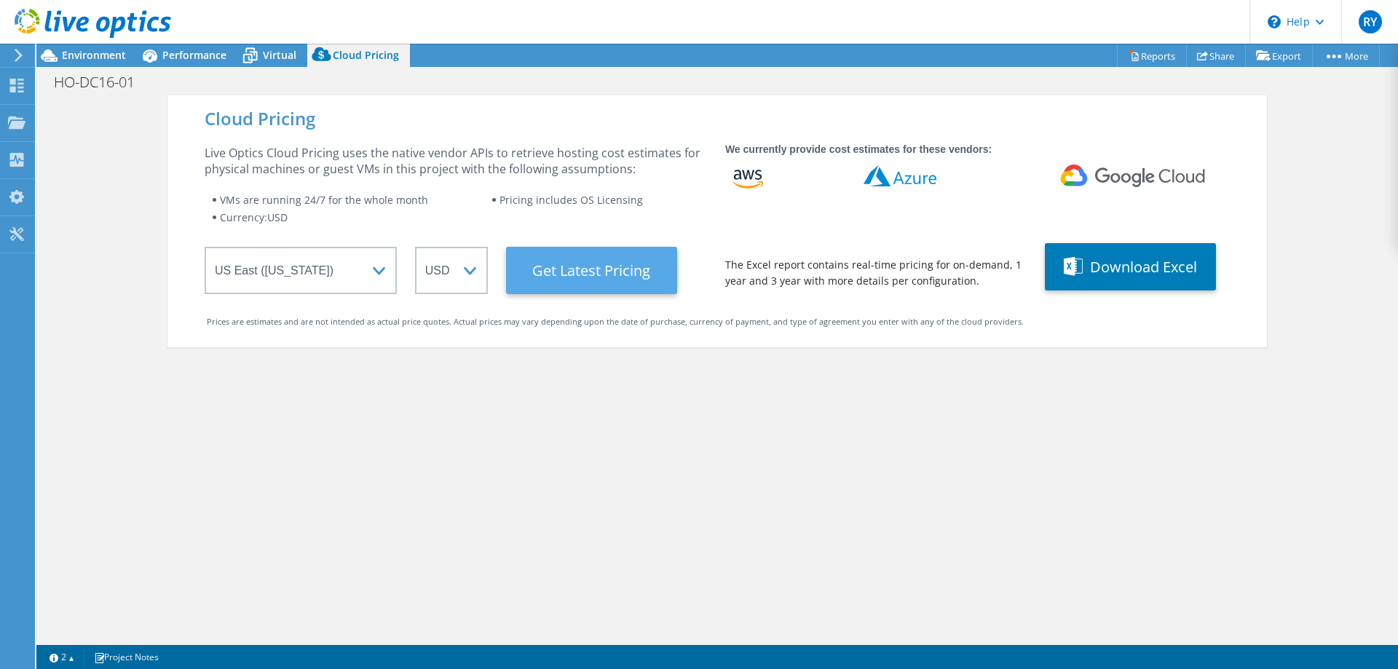
click at [578, 269] on Latest "Get Latest Pricing" at bounding box center [591, 270] width 171 height 47
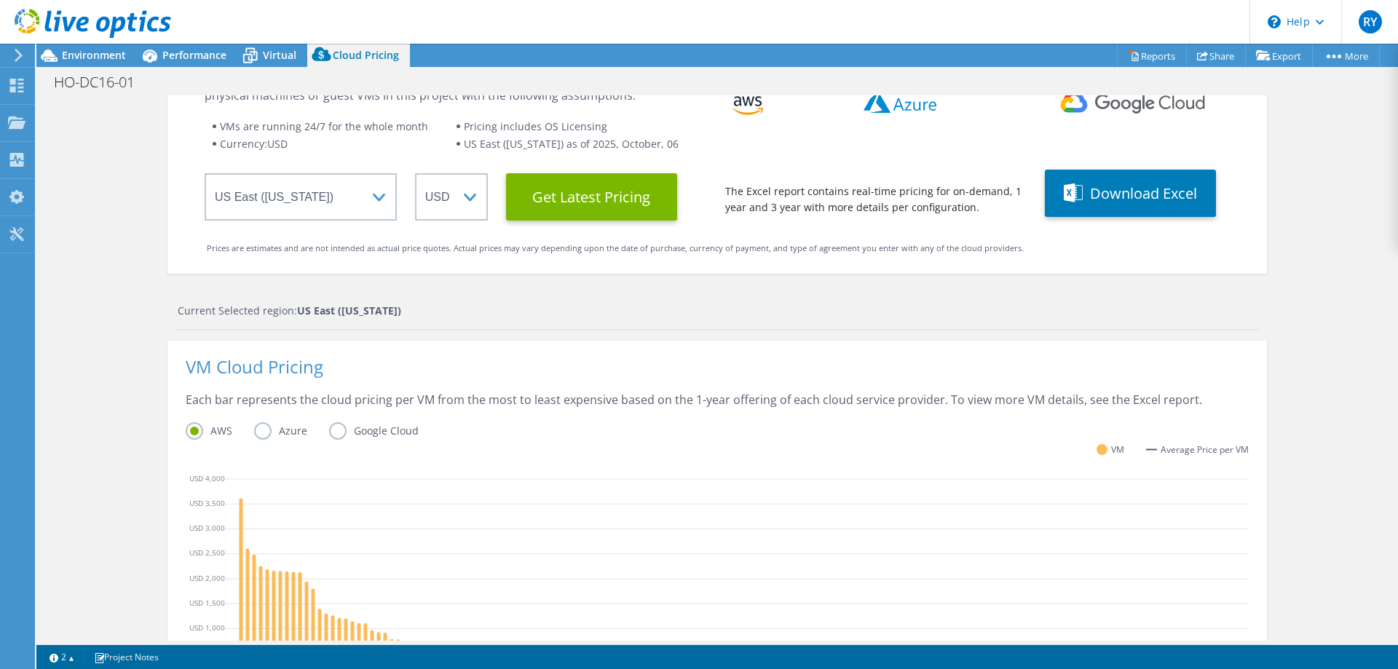
scroll to position [1, 0]
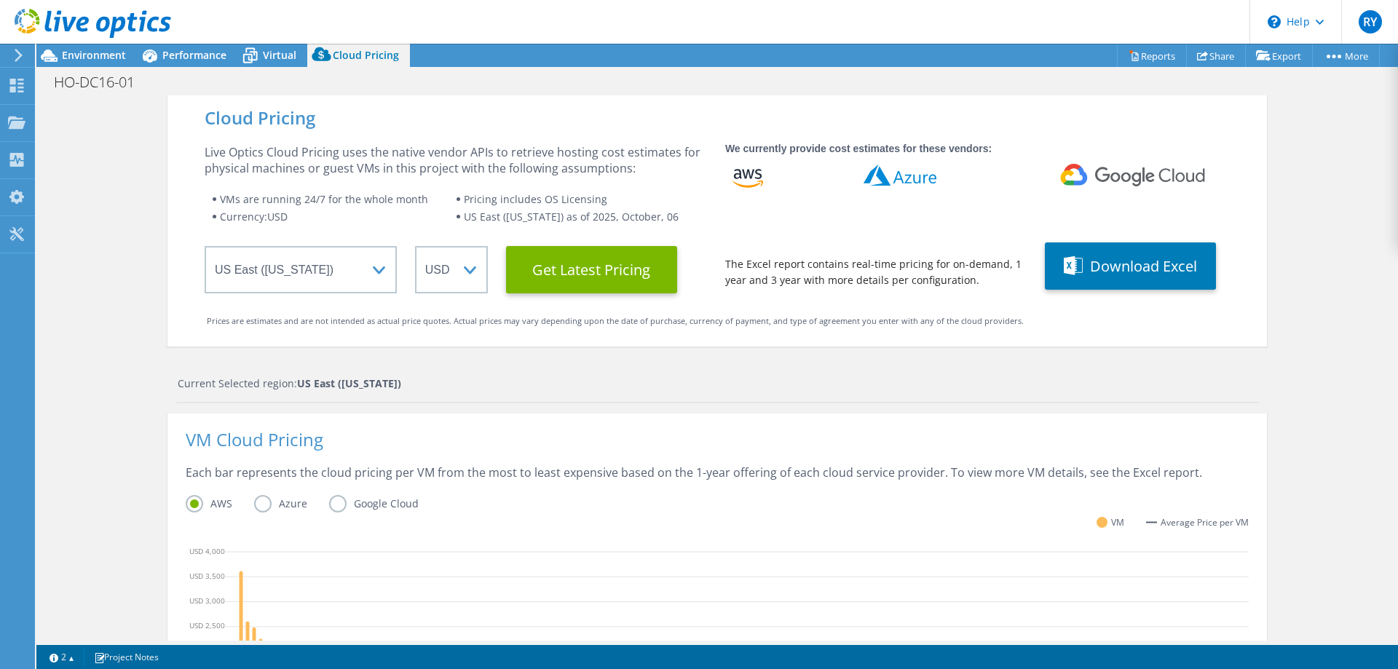
click at [261, 503] on label "Azure" at bounding box center [291, 503] width 75 height 17
click at [0, 0] on input "Azure" at bounding box center [0, 0] width 0 height 0
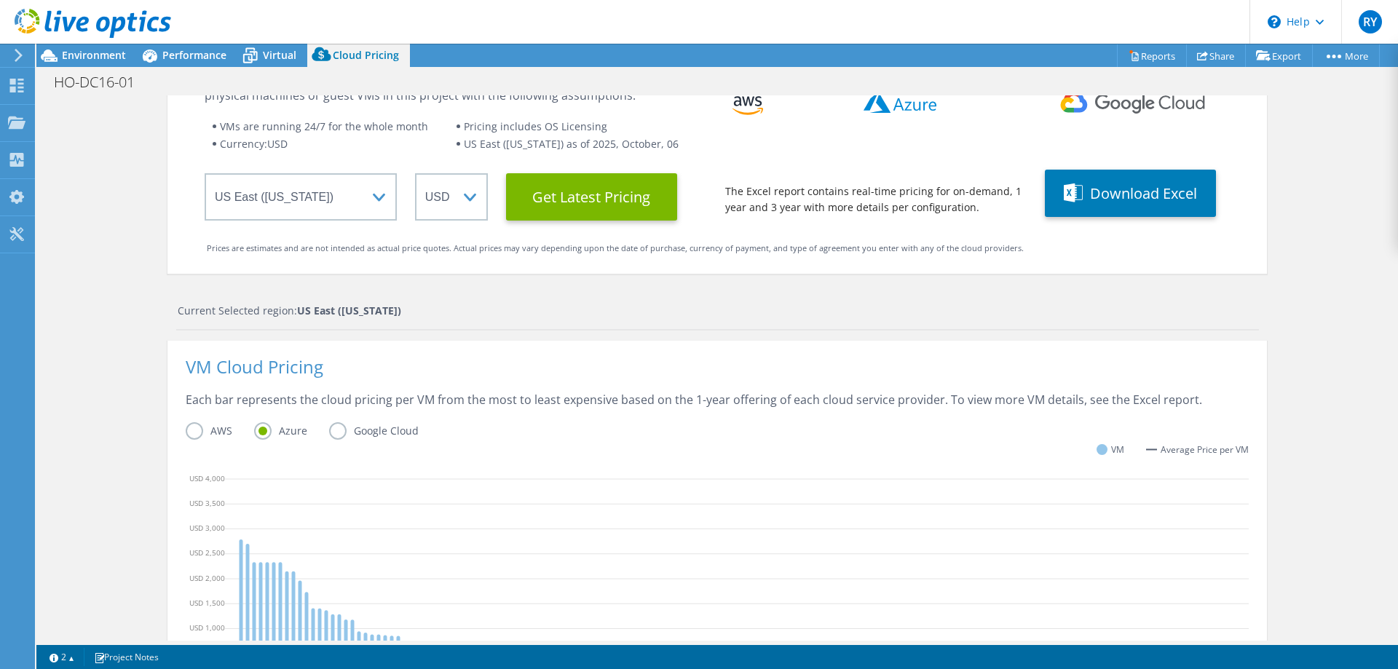
scroll to position [0, 0]
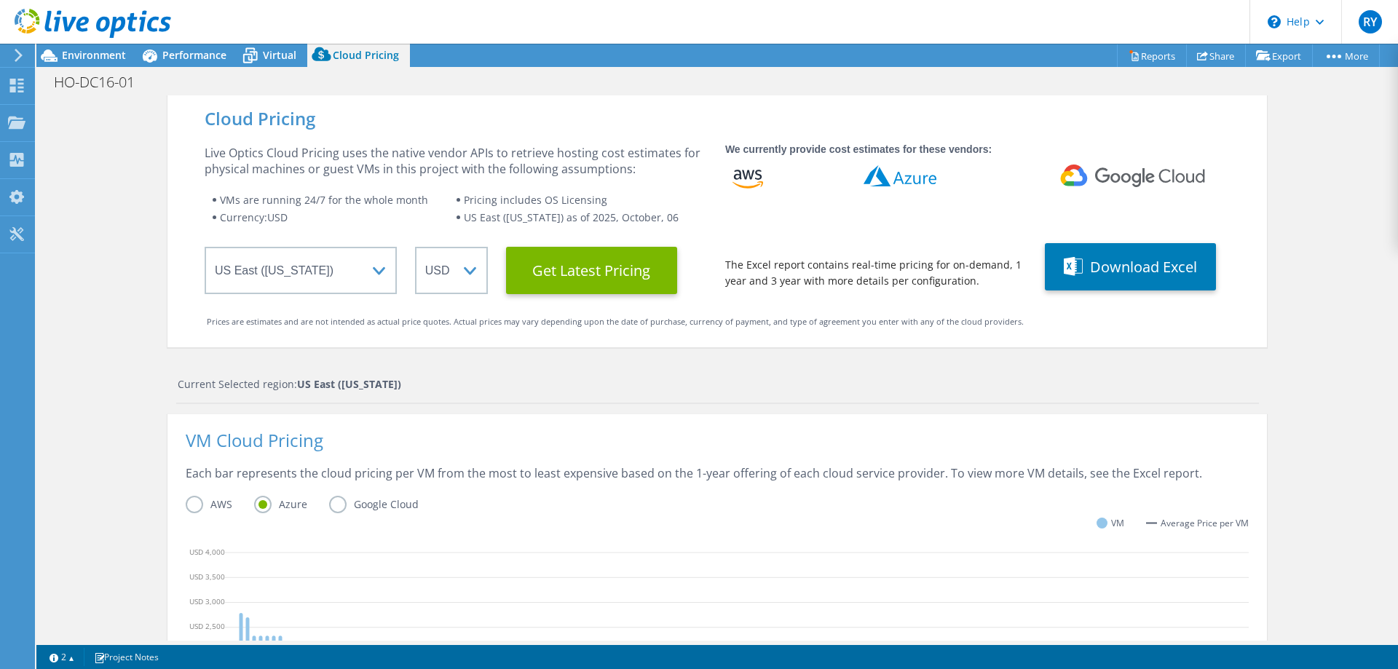
click at [332, 501] on label "Google Cloud" at bounding box center [384, 504] width 111 height 17
click at [0, 0] on input "Google Cloud" at bounding box center [0, 0] width 0 height 0
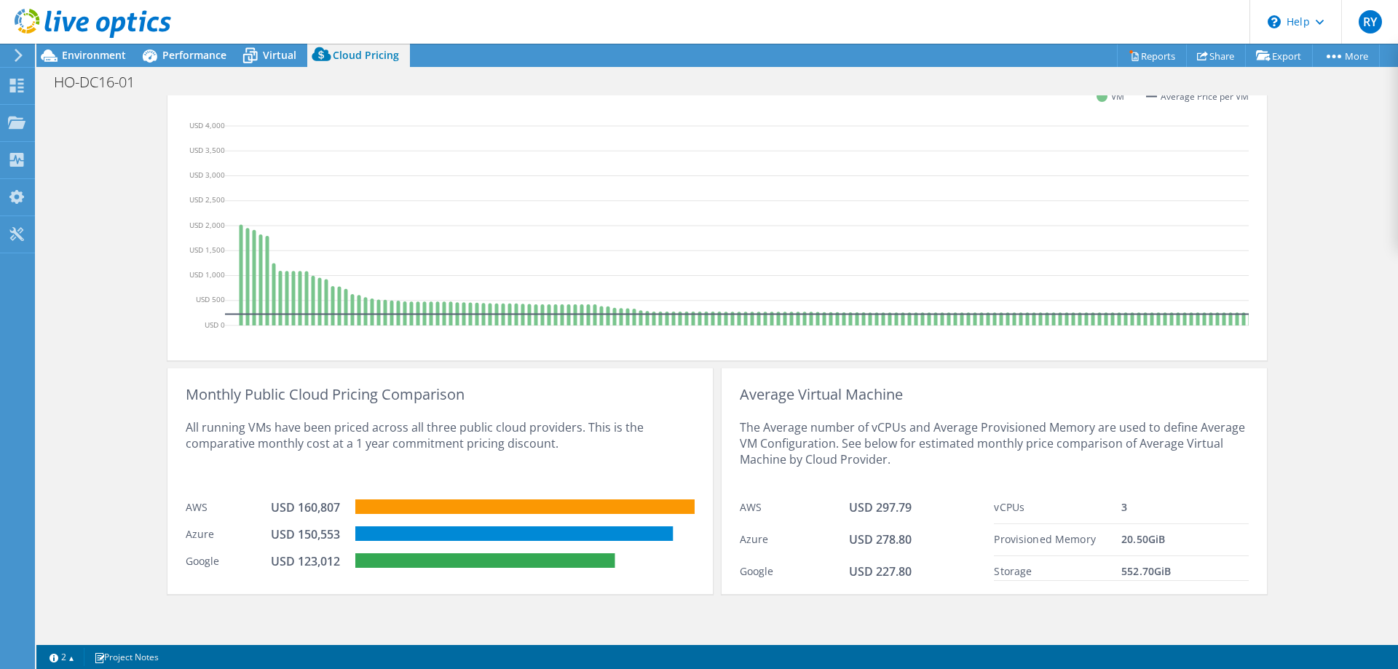
scroll to position [146, 0]
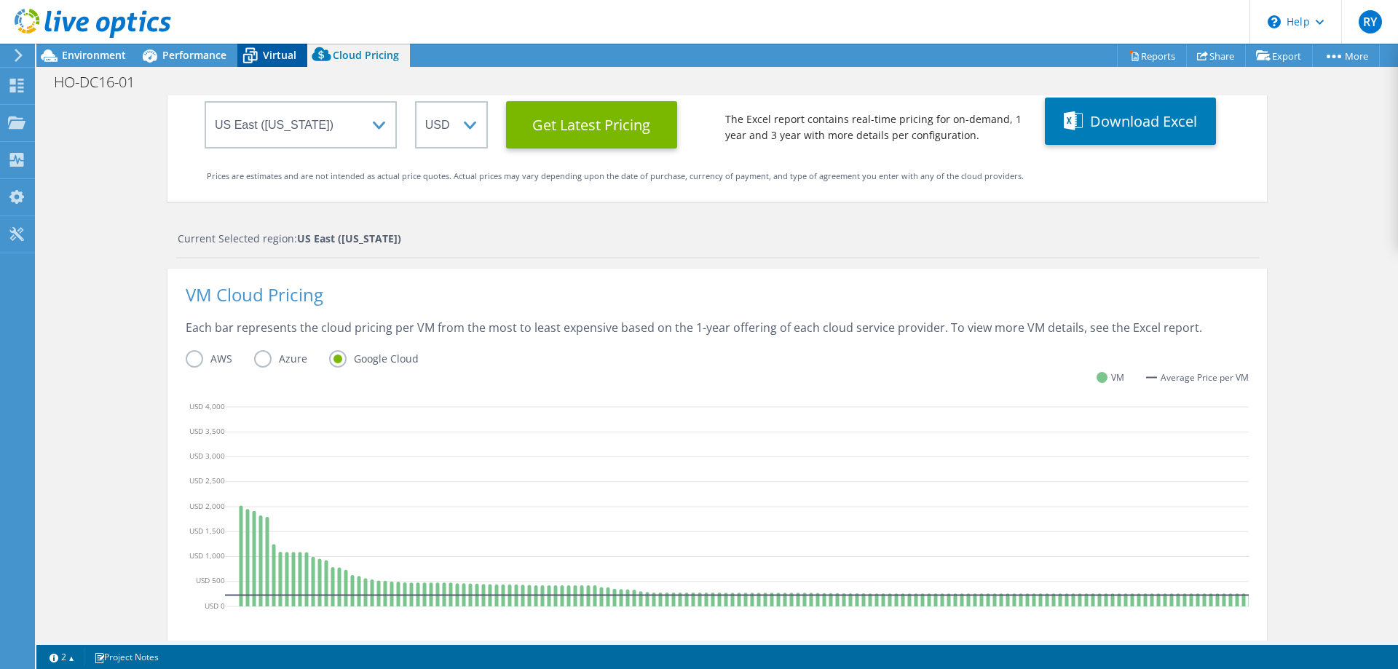
click at [286, 58] on span "Virtual" at bounding box center [279, 55] width 33 height 14
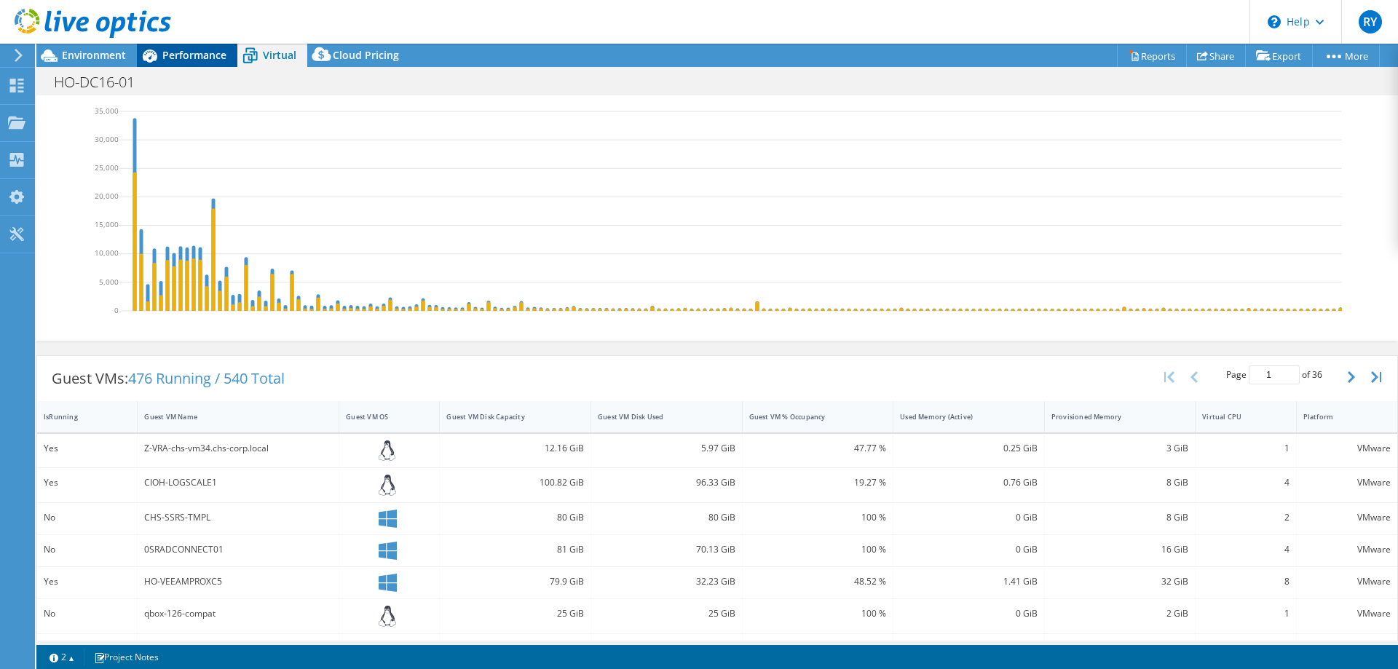
click at [197, 49] on span "Performance" at bounding box center [194, 55] width 64 height 14
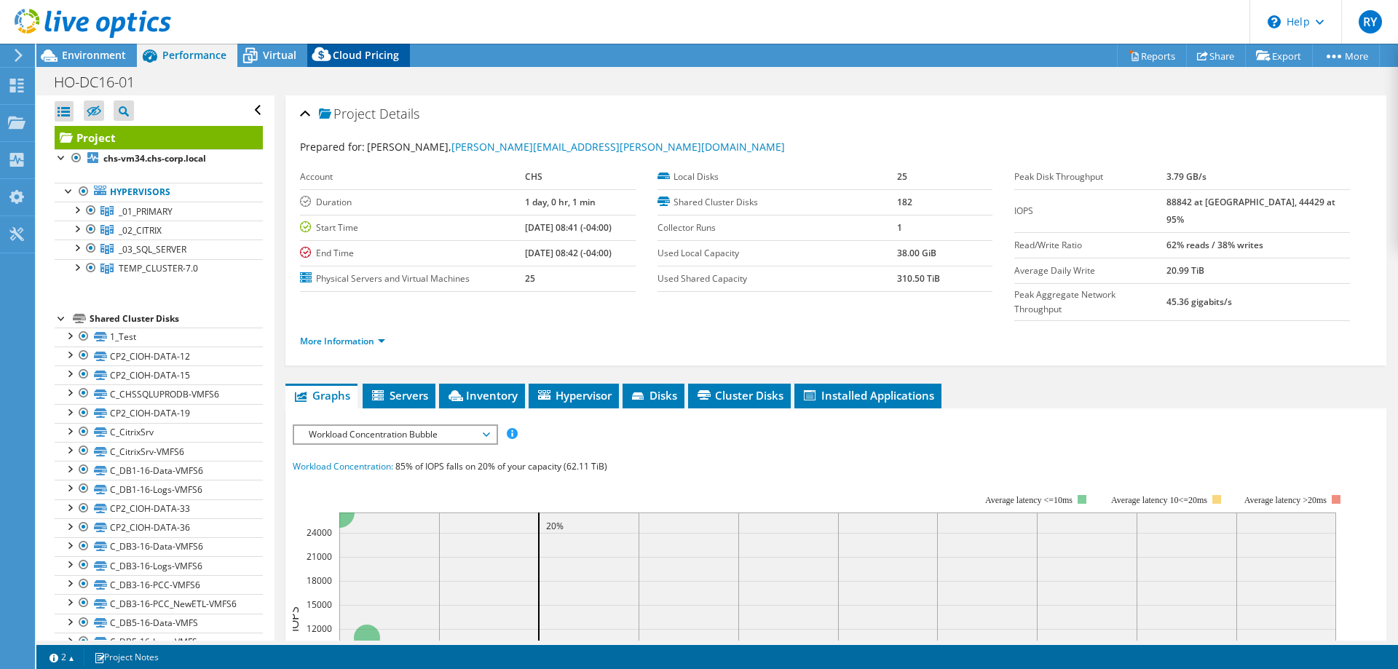
click at [376, 54] on span "Cloud Pricing" at bounding box center [366, 55] width 66 height 14
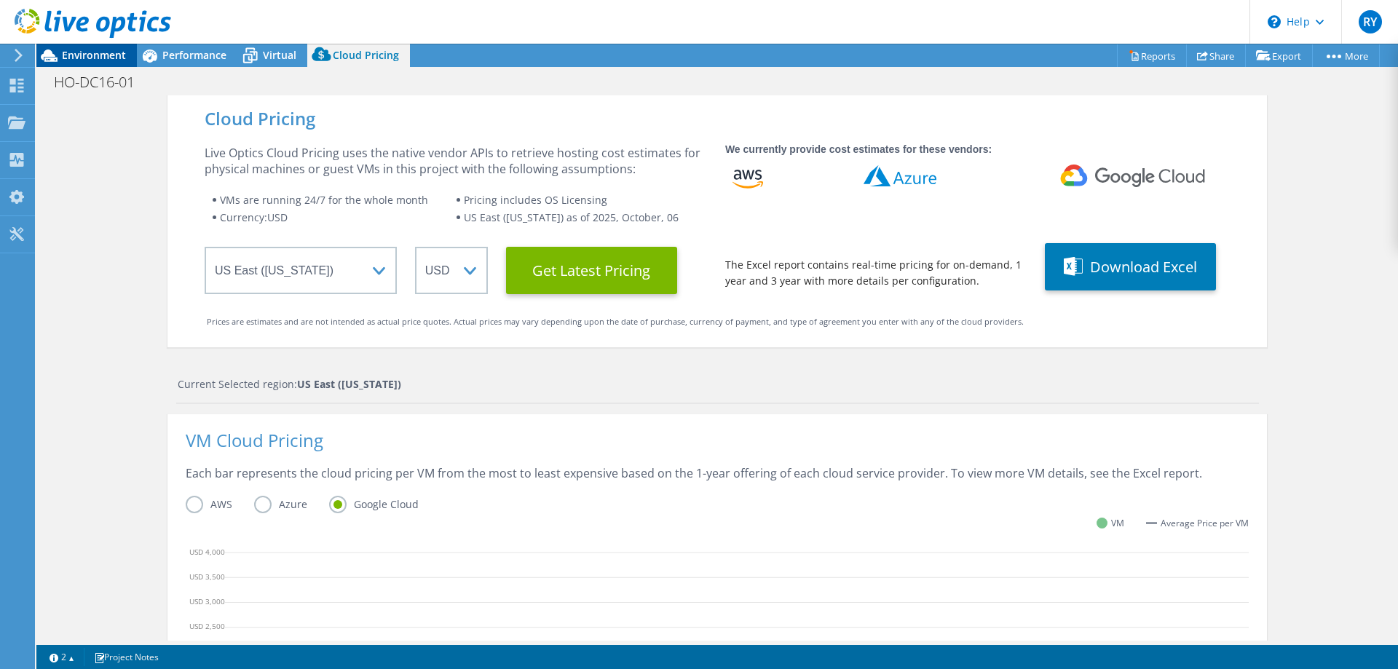
click at [111, 49] on span "Environment" at bounding box center [94, 55] width 64 height 14
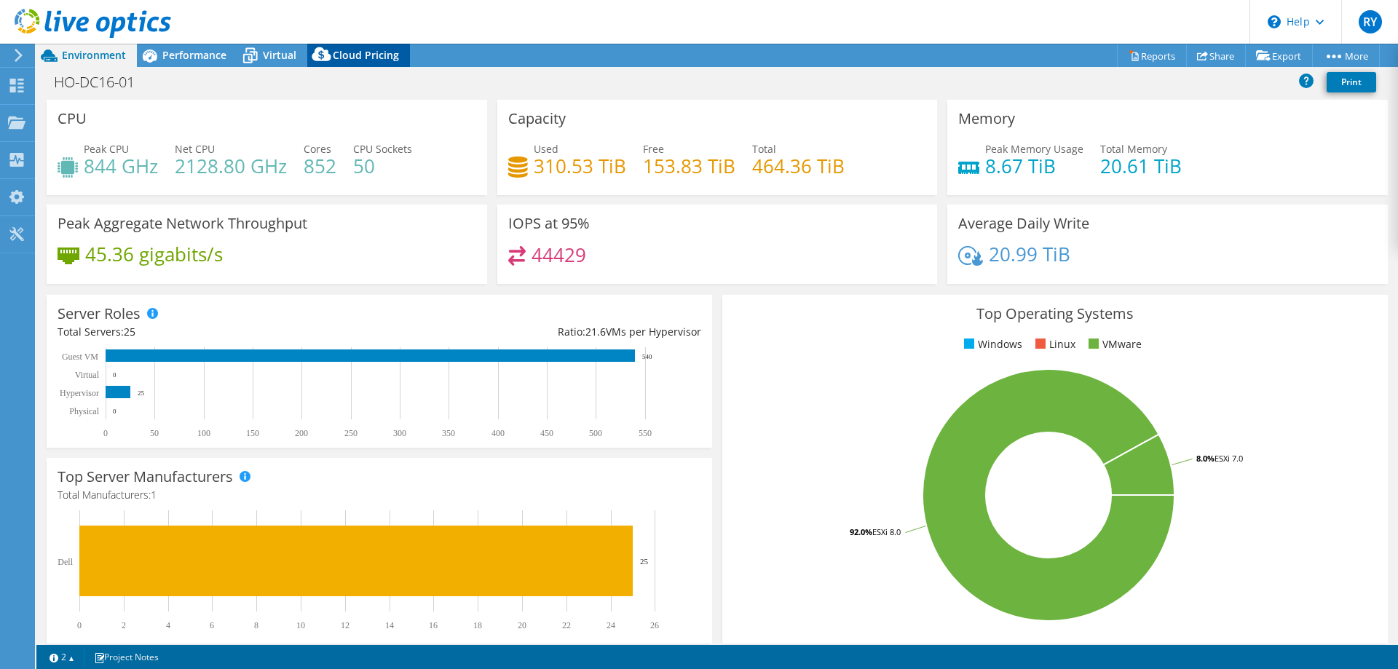
click at [340, 58] on span "Cloud Pricing" at bounding box center [366, 55] width 66 height 14
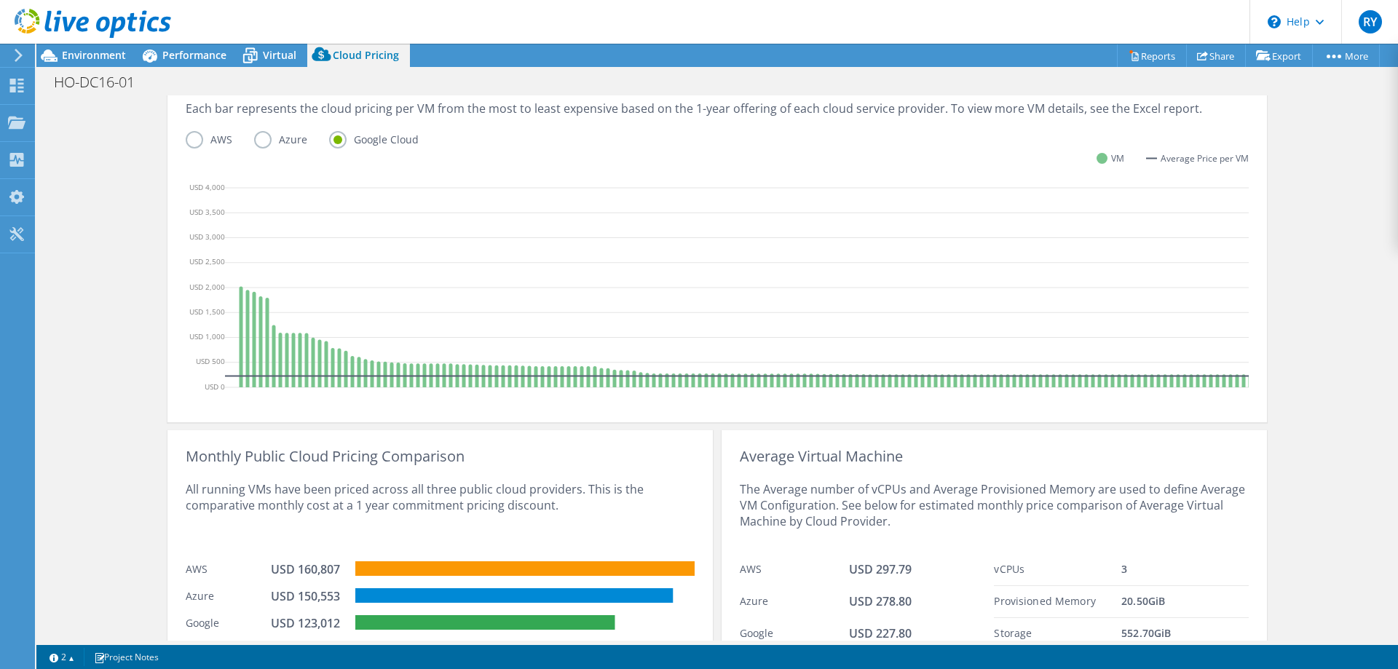
scroll to position [437, 0]
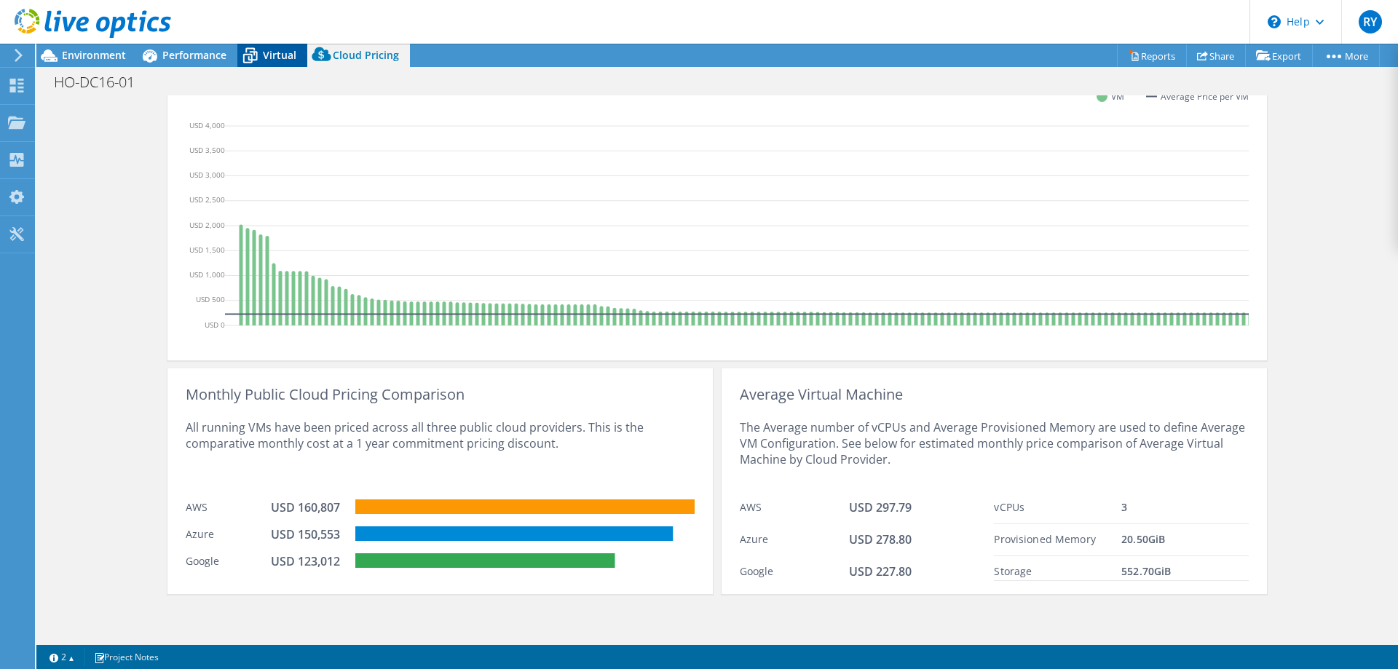
click at [277, 53] on span "Virtual" at bounding box center [279, 55] width 33 height 14
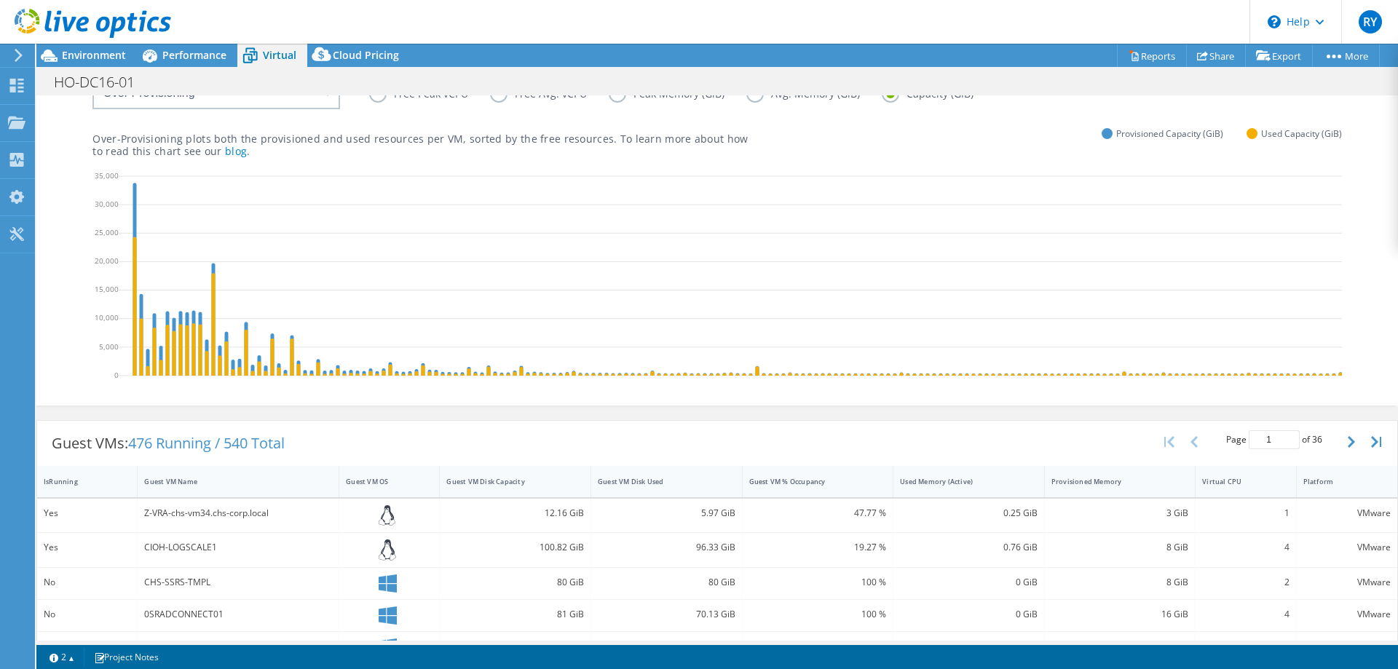
scroll to position [0, 0]
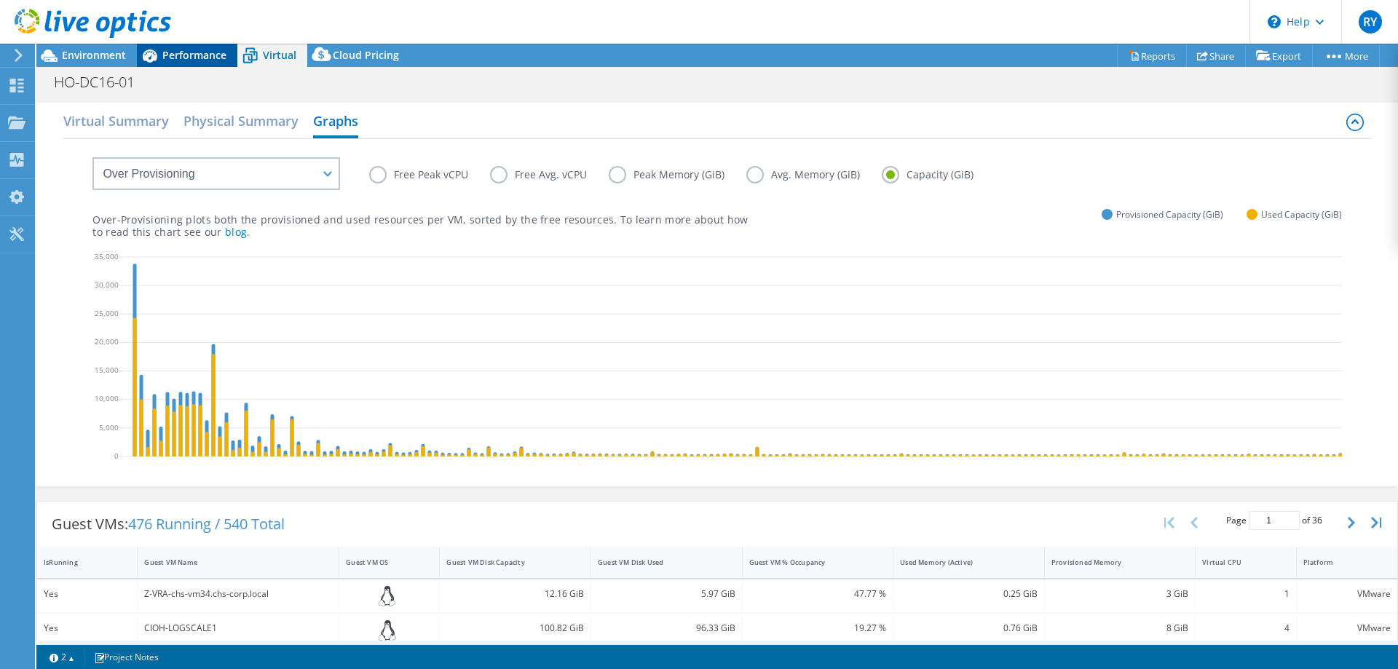
click at [197, 53] on span "Performance" at bounding box center [194, 55] width 64 height 14
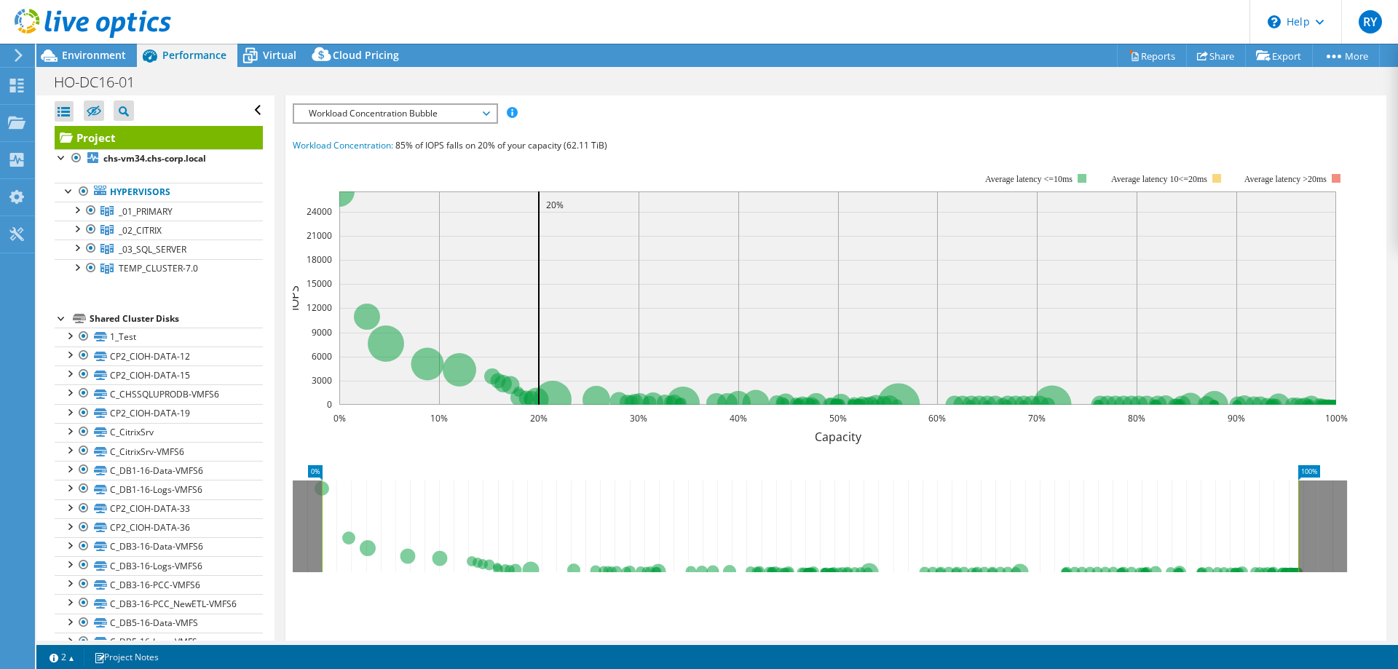
scroll to position [394, 0]
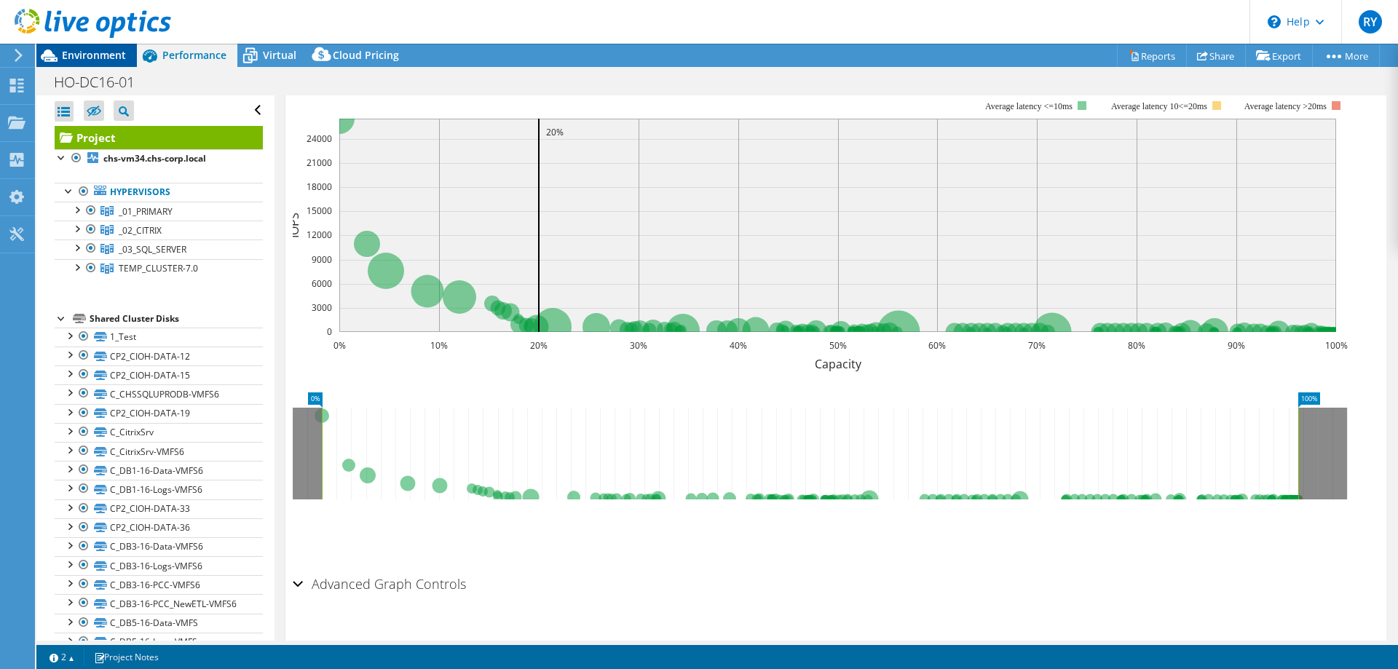
click at [96, 60] on span "Environment" at bounding box center [94, 55] width 64 height 14
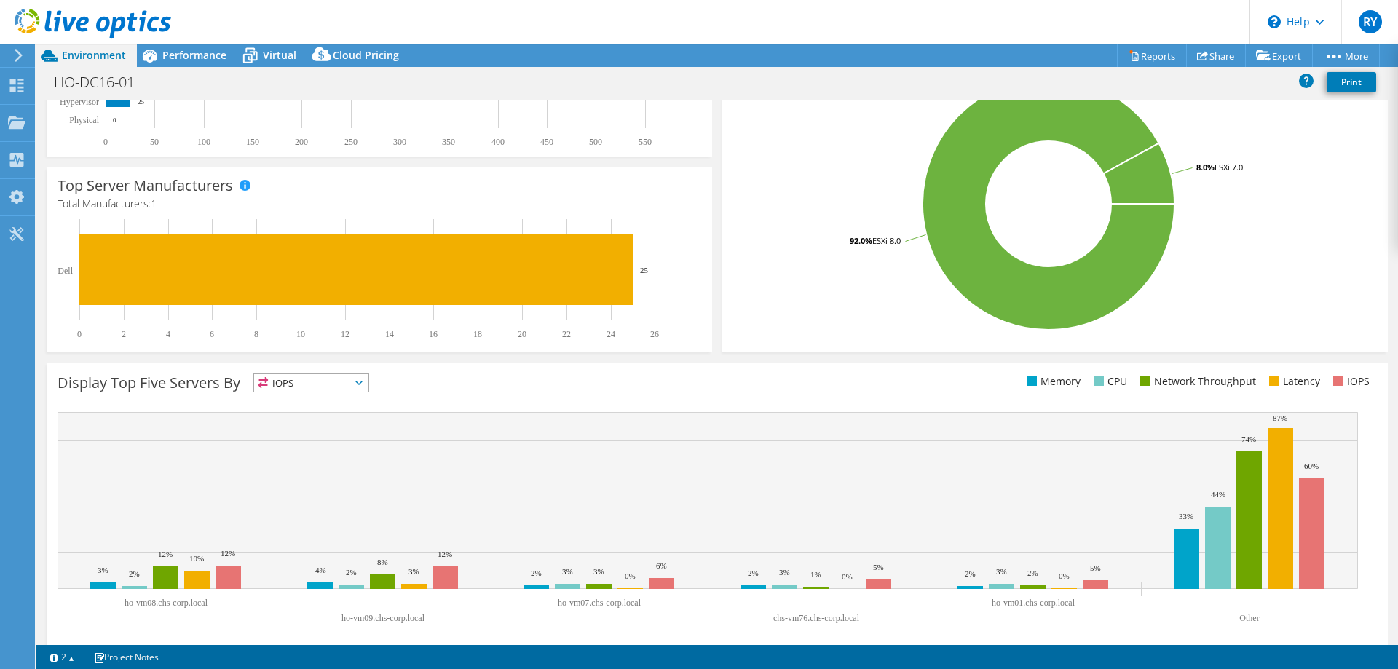
scroll to position [303, 0]
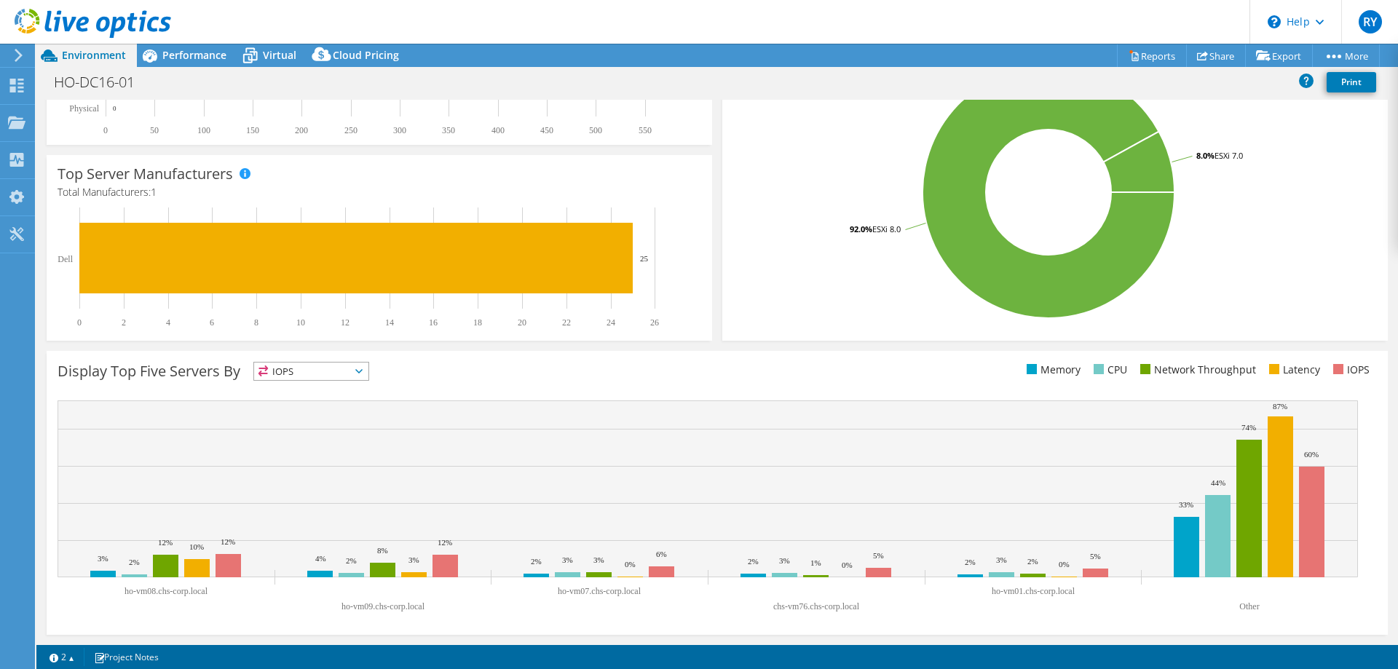
click at [362, 369] on icon at bounding box center [358, 371] width 7 height 4
click at [353, 408] on li "Memory" at bounding box center [311, 410] width 114 height 20
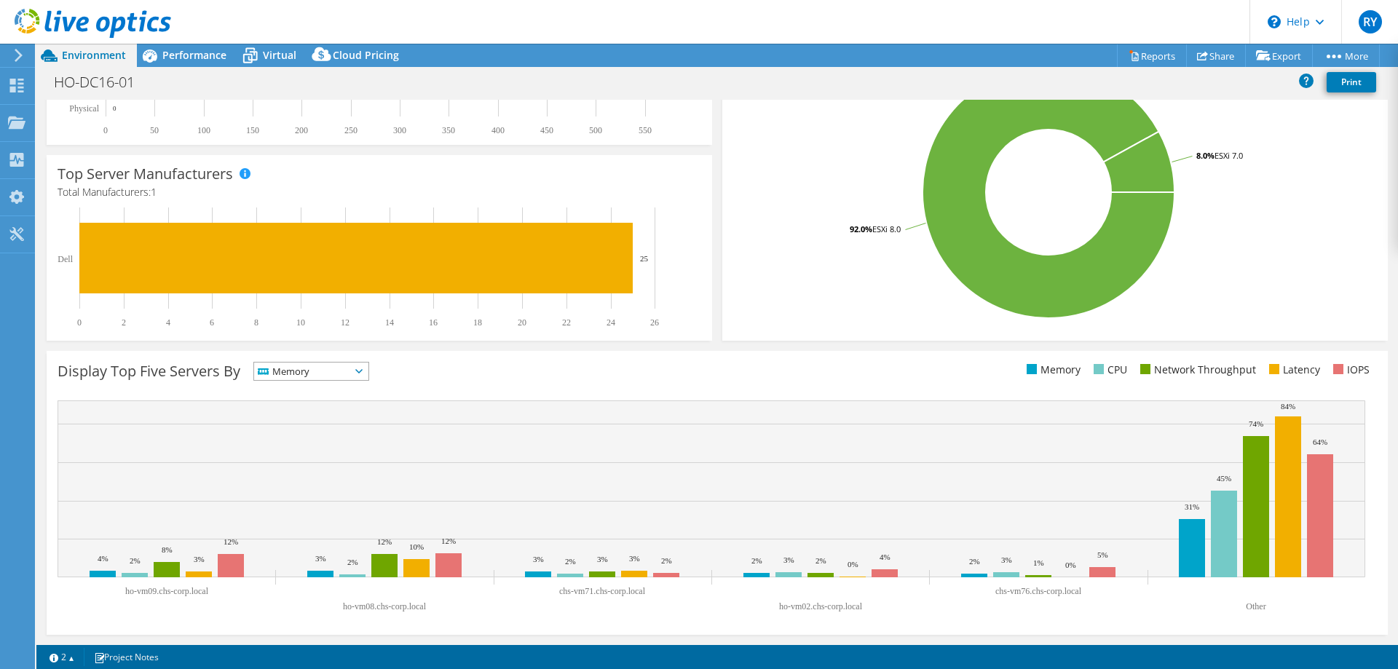
click at [362, 372] on icon at bounding box center [358, 371] width 7 height 4
click at [354, 453] on li "Network Throughput" at bounding box center [311, 451] width 114 height 20
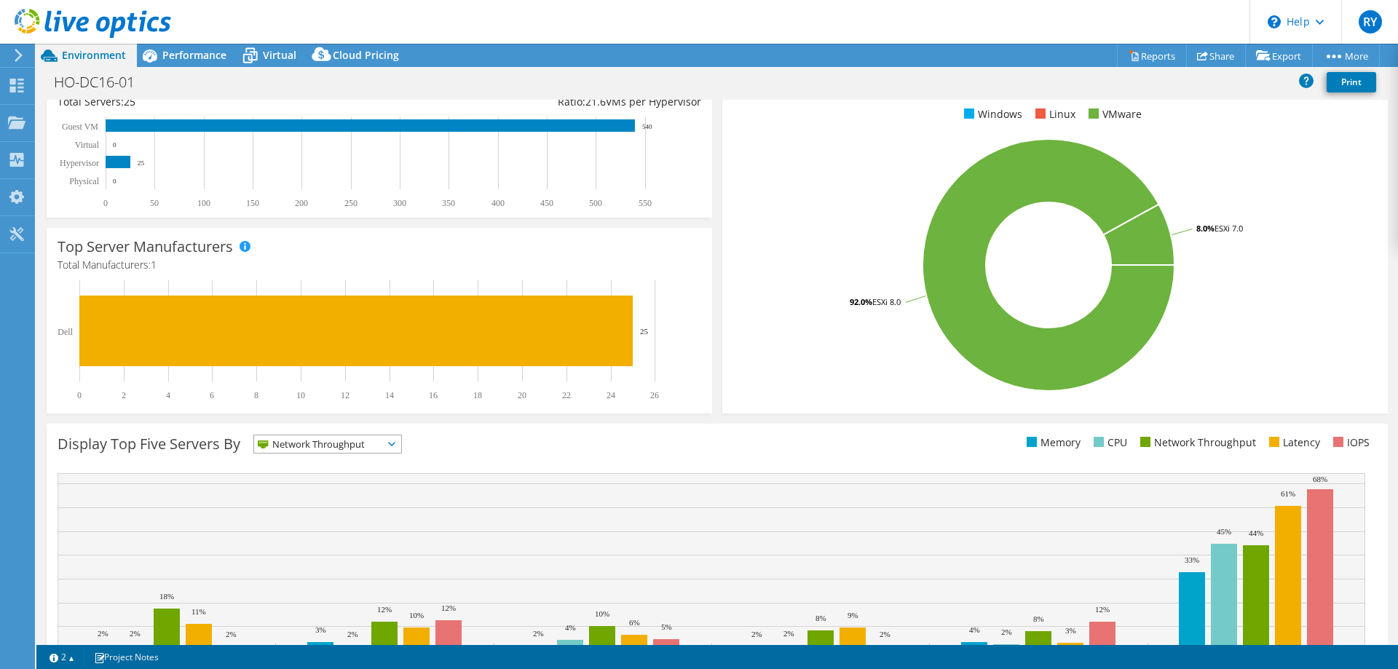
scroll to position [0, 0]
